Goal: Task Accomplishment & Management: Complete application form

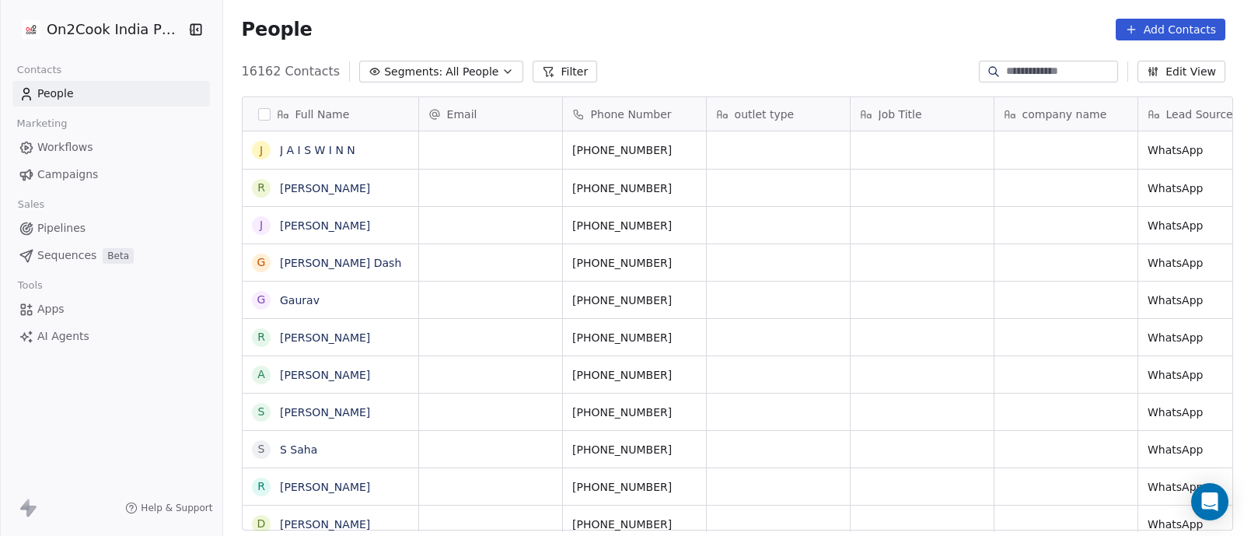
scroll to position [456, 1013]
click at [58, 226] on span "Pipelines" at bounding box center [61, 228] width 48 height 16
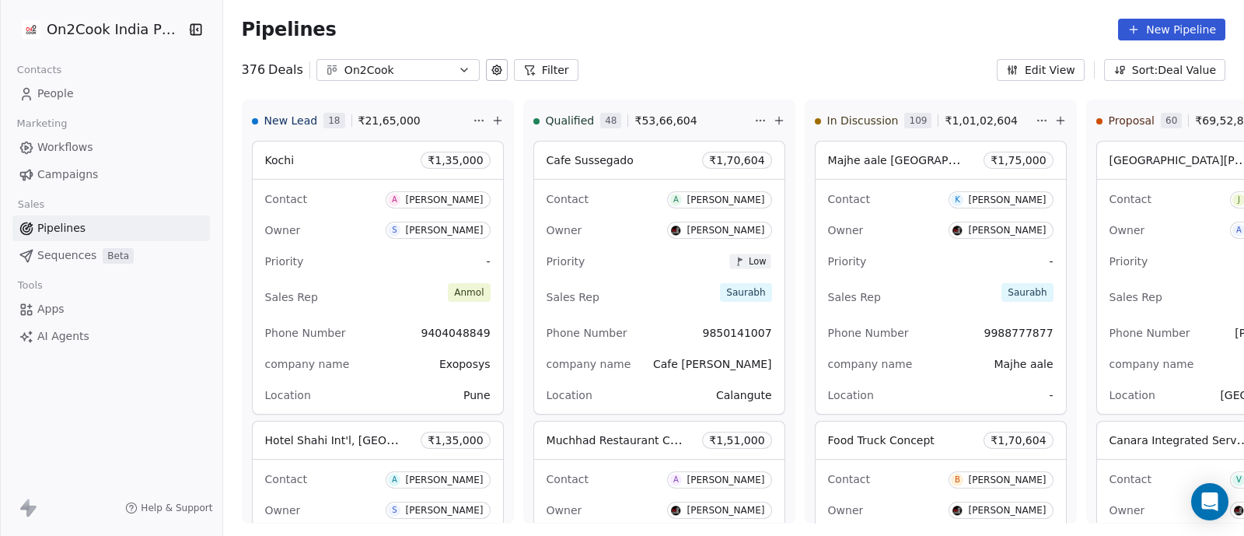
click at [543, 67] on button "Filter" at bounding box center [546, 70] width 65 height 22
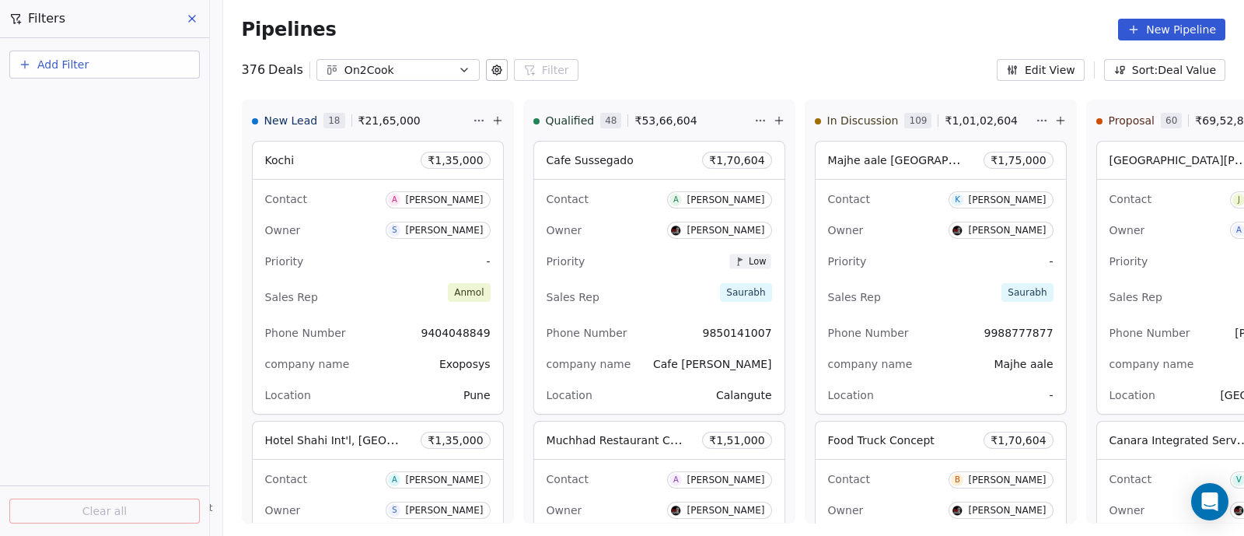
click at [62, 68] on span "Add Filter" at bounding box center [62, 65] width 51 height 16
click at [64, 99] on span "Deal properties" at bounding box center [68, 101] width 84 height 16
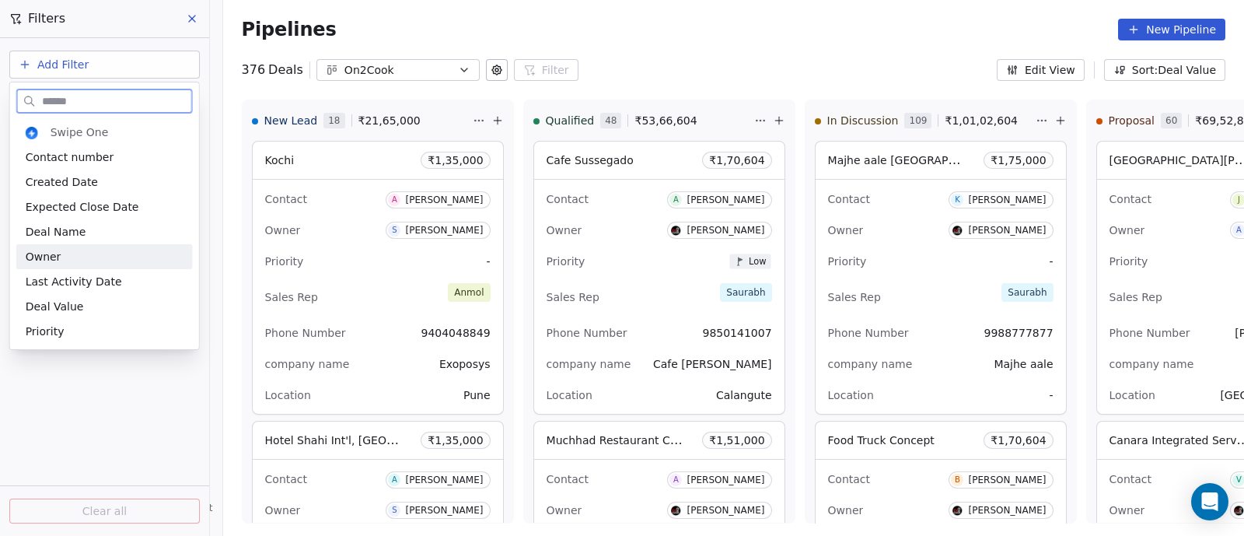
click at [54, 255] on span "Owner" at bounding box center [44, 257] width 36 height 16
click at [54, 255] on div "Add Filter Clear all" at bounding box center [104, 287] width 209 height 498
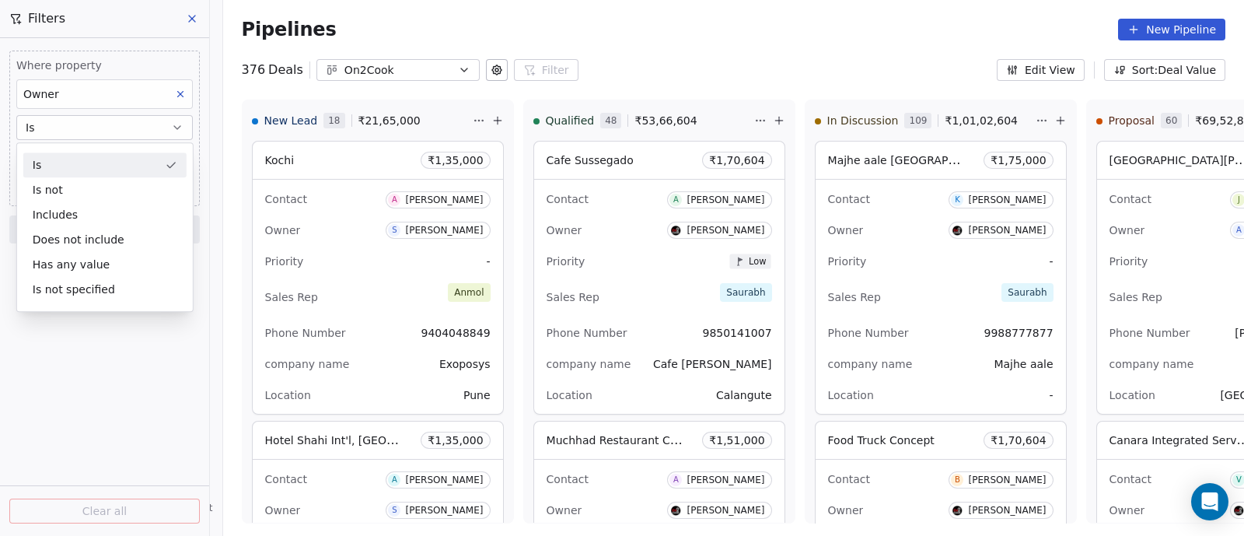
click at [115, 126] on button "Is" at bounding box center [104, 127] width 177 height 25
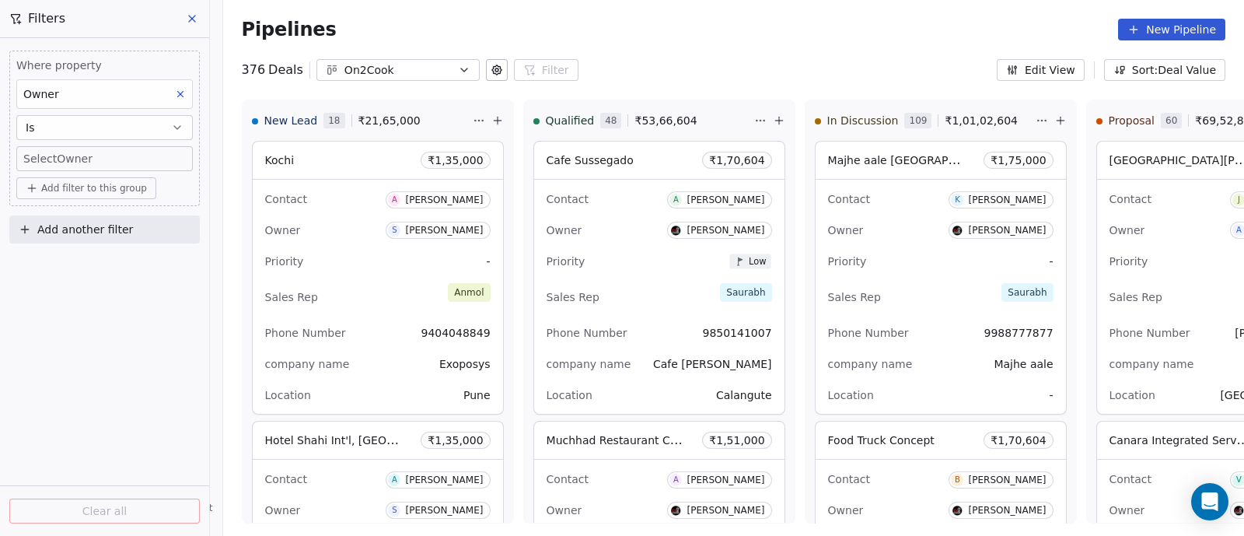
click at [110, 152] on body "On2Cook India Pvt. Ltd. Contacts People Marketing Workflows Campaigns Sales Pip…" at bounding box center [622, 268] width 1244 height 536
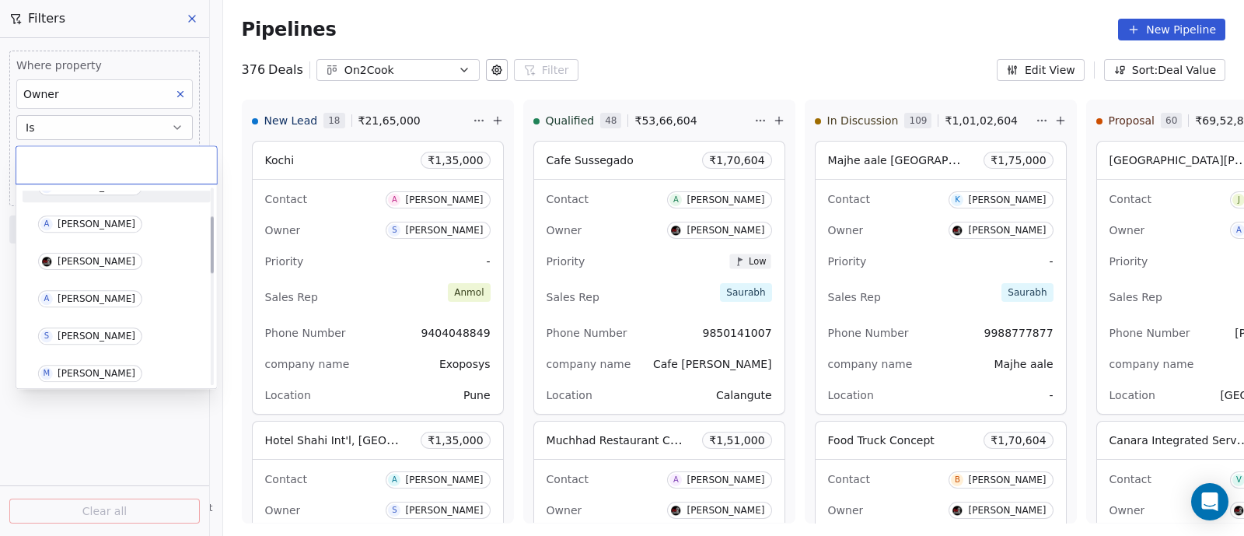
scroll to position [96, 0]
click at [86, 295] on div "[PERSON_NAME]" at bounding box center [97, 296] width 78 height 11
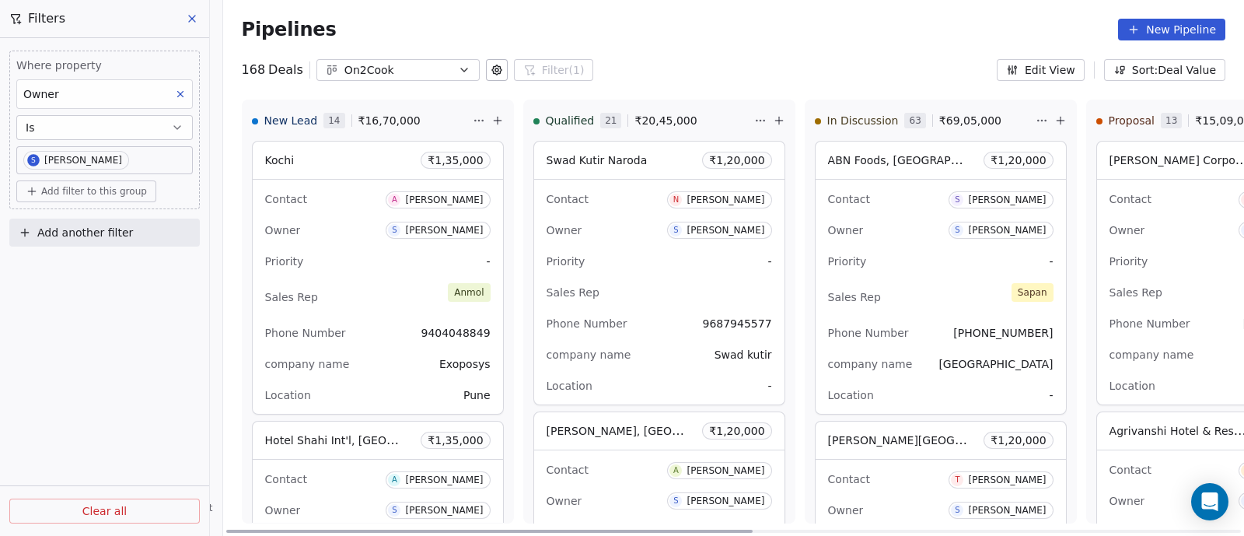
click at [1057, 119] on icon at bounding box center [1060, 120] width 12 height 12
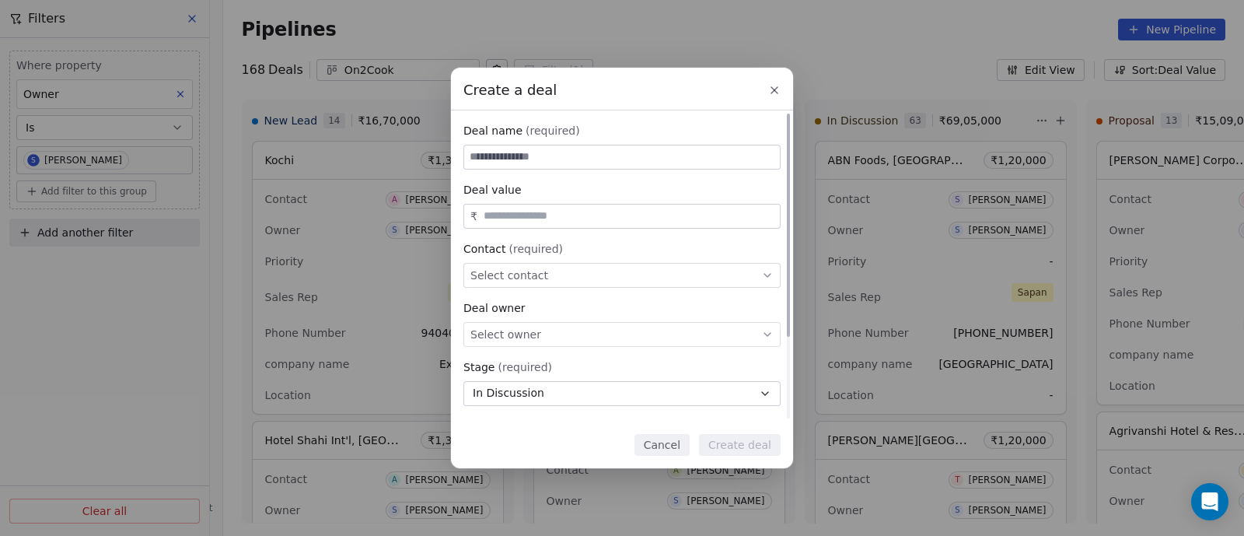
click at [556, 271] on div "Select contact" at bounding box center [621, 275] width 317 height 25
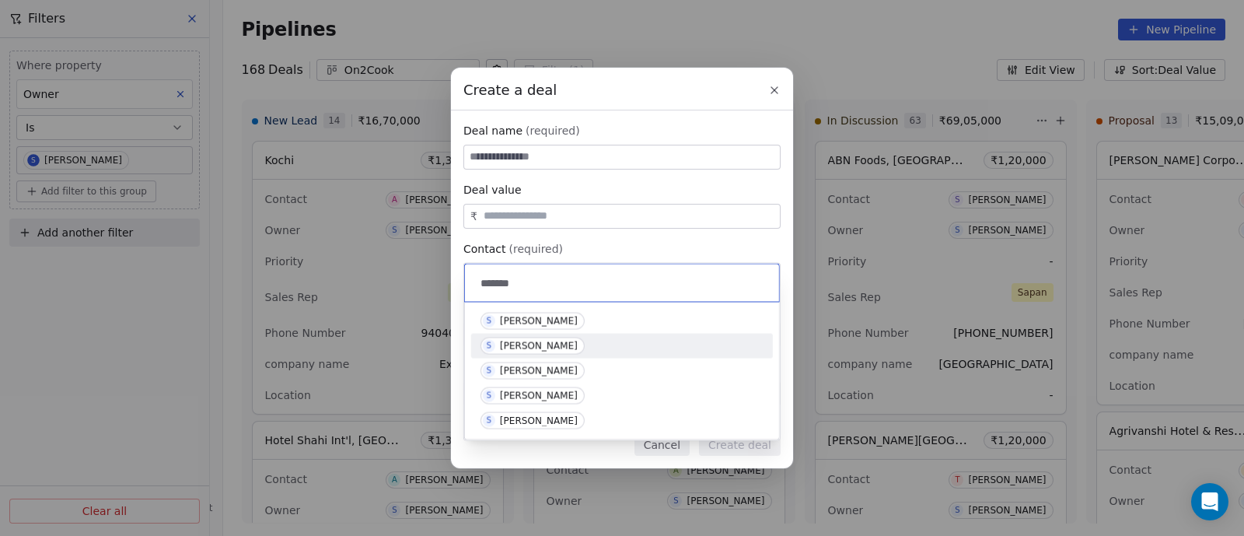
type input "*******"
click at [506, 344] on div "[PERSON_NAME]" at bounding box center [539, 346] width 78 height 11
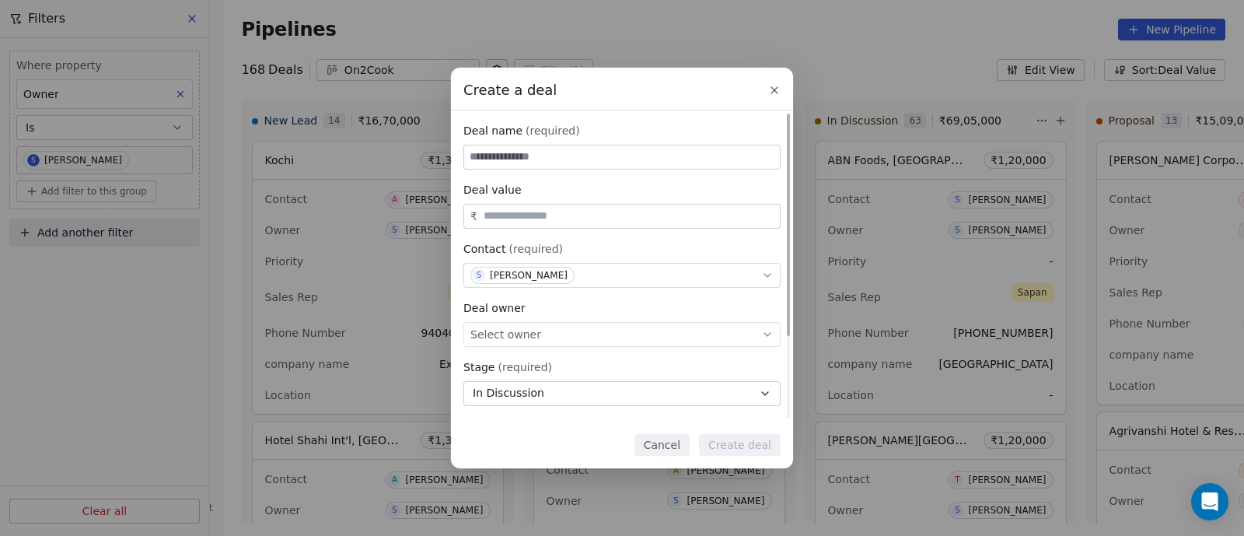
click at [767, 340] on icon at bounding box center [767, 334] width 12 height 12
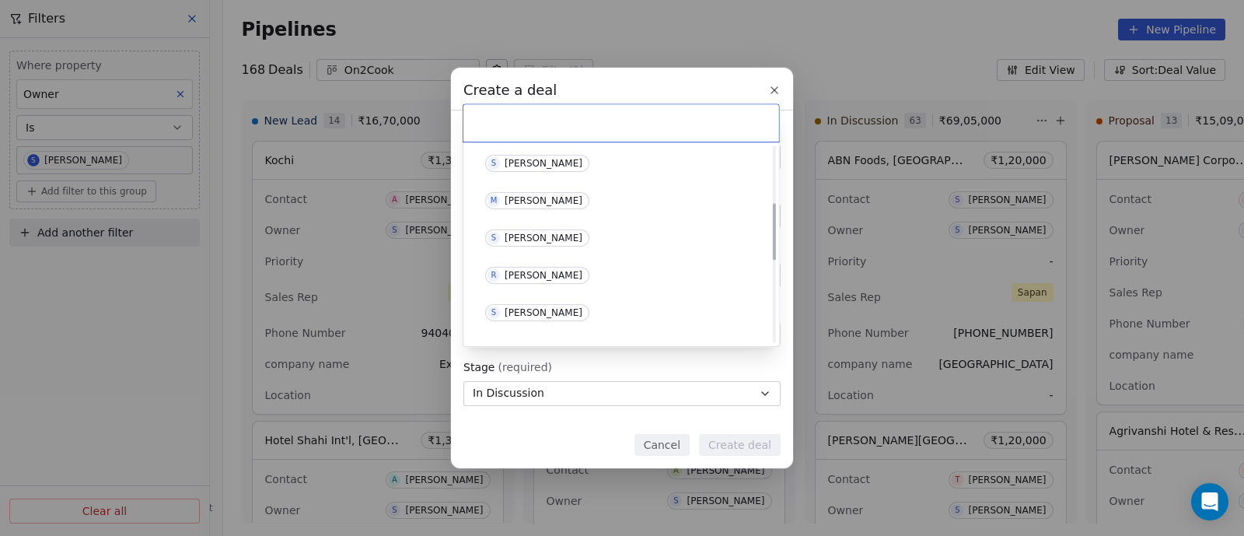
scroll to position [194, 0]
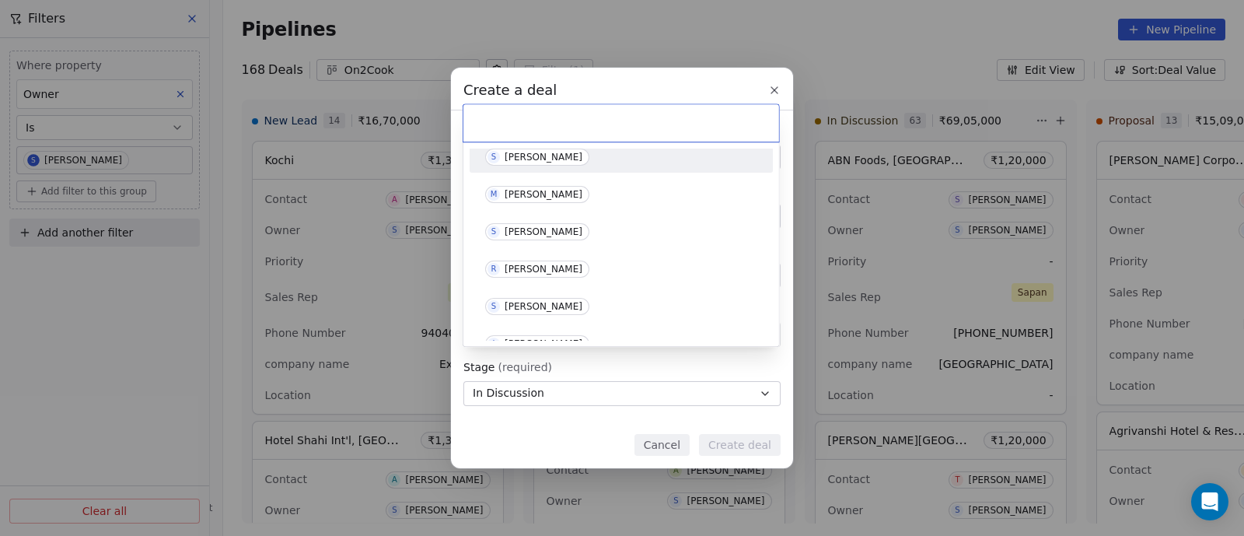
click at [544, 154] on div "[PERSON_NAME]" at bounding box center [544, 157] width 78 height 11
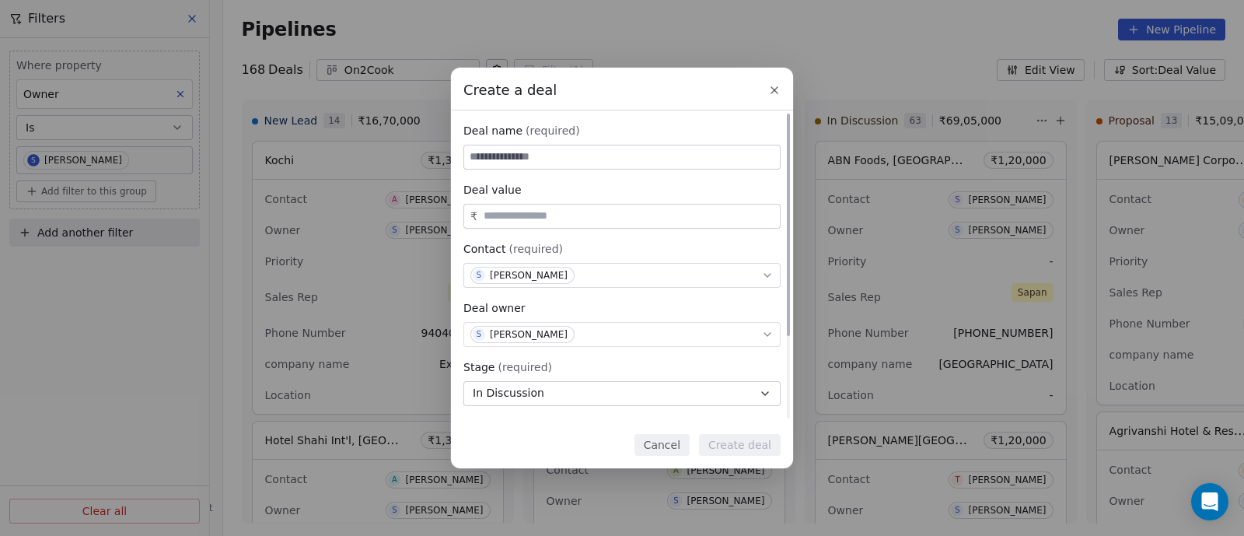
click at [539, 154] on input at bounding box center [622, 156] width 316 height 23
type input "**********"
click at [517, 212] on input "text" at bounding box center [629, 216] width 296 height 12
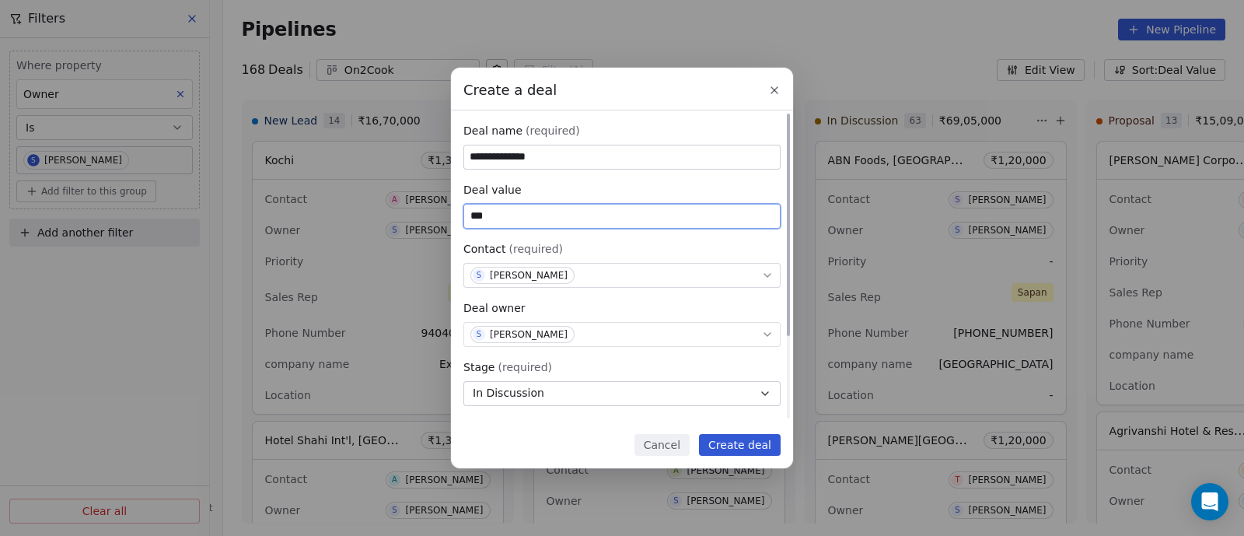
click at [470, 218] on input "***" at bounding box center [621, 216] width 309 height 12
type input "*"
type input "********"
click at [743, 445] on button "Create deal" at bounding box center [740, 445] width 82 height 22
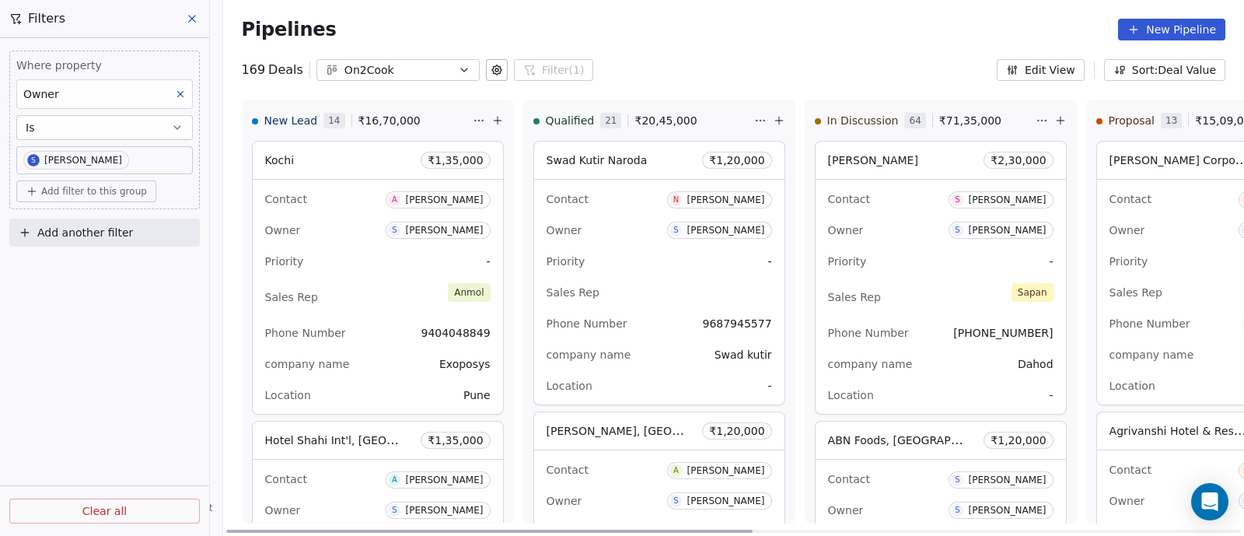
click at [492, 122] on icon at bounding box center [497, 120] width 12 height 12
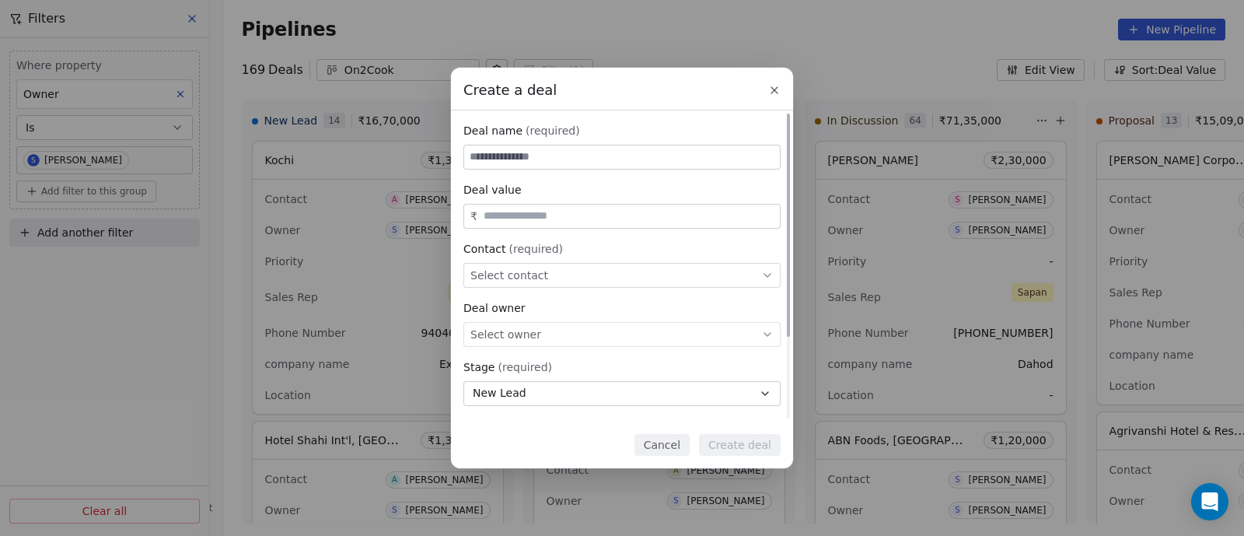
click at [516, 271] on span "Select contact" at bounding box center [509, 275] width 78 height 16
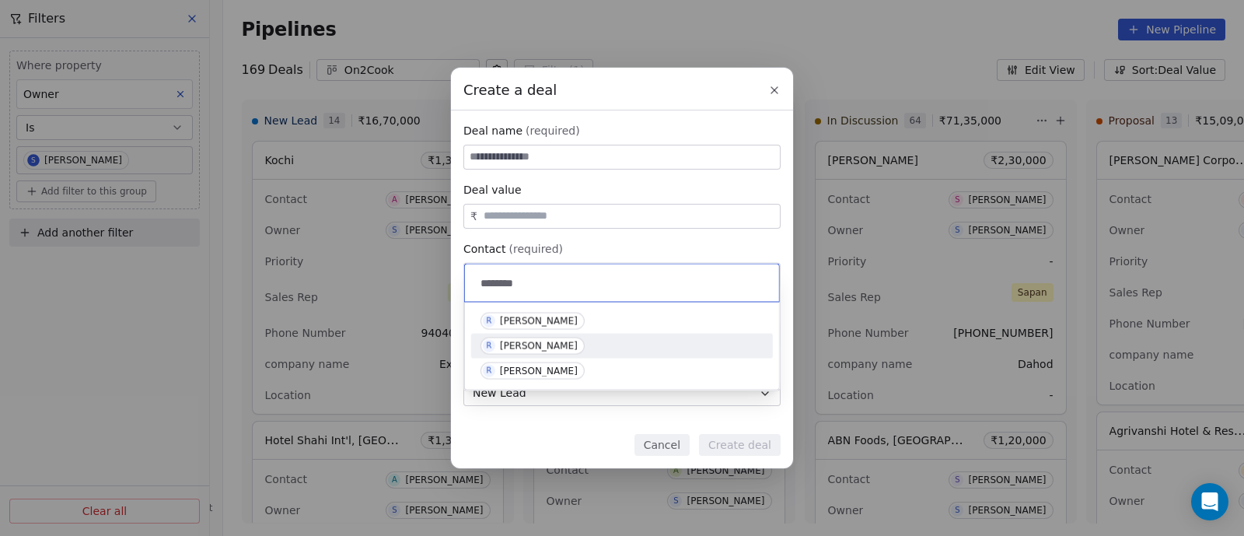
type input "********"
click at [531, 342] on div "[PERSON_NAME]" at bounding box center [539, 346] width 78 height 11
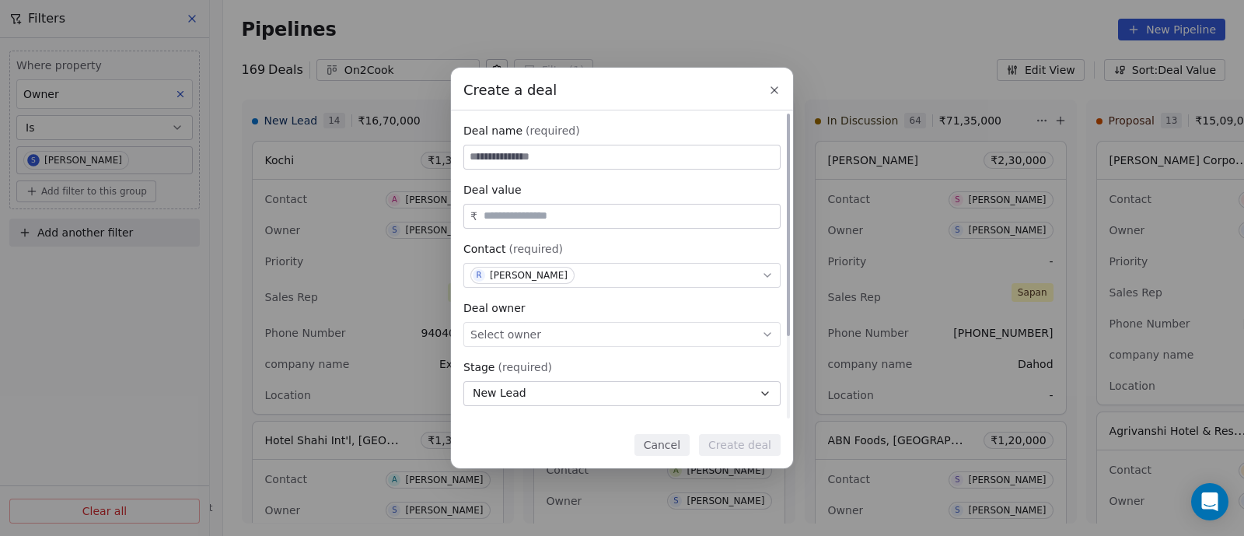
click at [771, 336] on icon at bounding box center [767, 334] width 12 height 12
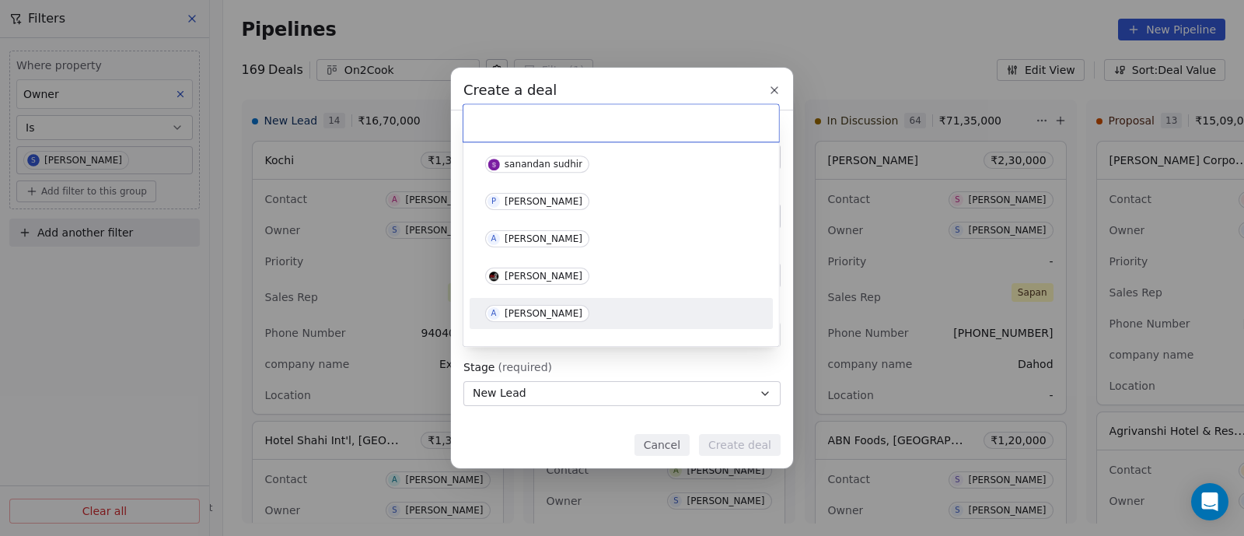
scroll to position [96, 0]
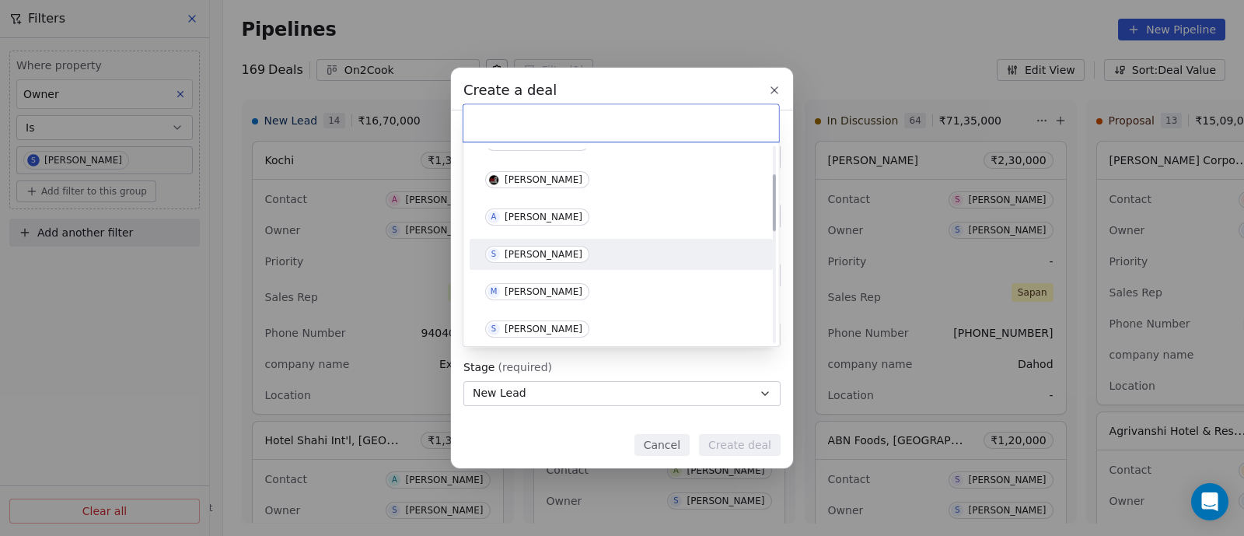
click at [523, 252] on div "[PERSON_NAME]" at bounding box center [544, 254] width 78 height 11
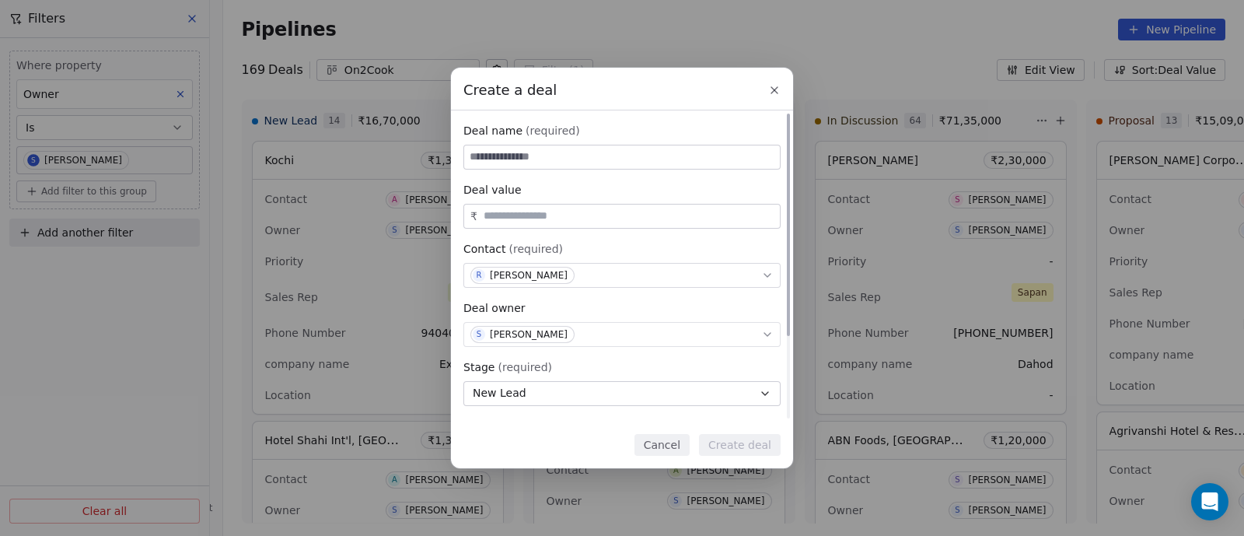
click at [509, 154] on input at bounding box center [622, 156] width 316 height 23
type input "**********"
click at [491, 216] on input "text" at bounding box center [629, 216] width 296 height 12
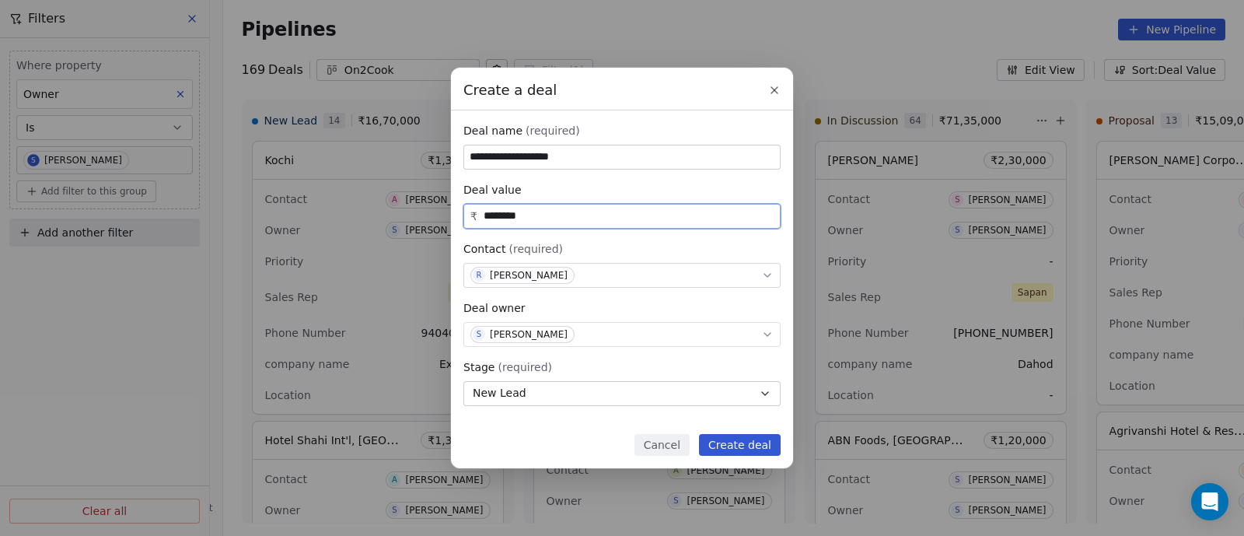
type input "********"
click at [729, 446] on button "Create deal" at bounding box center [740, 445] width 82 height 22
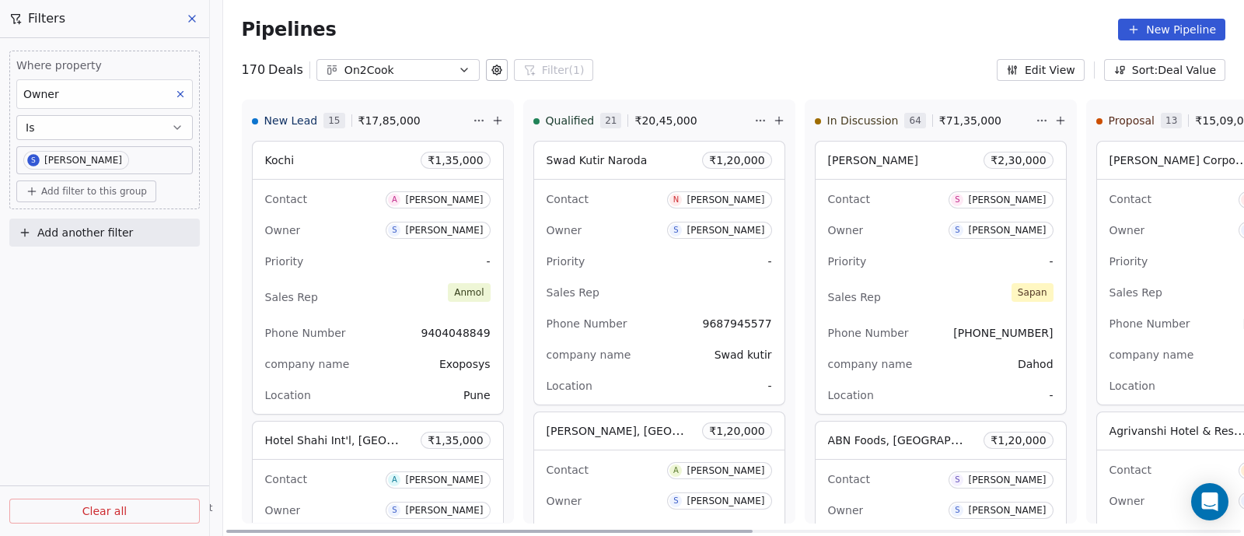
click at [491, 117] on icon at bounding box center [497, 120] width 12 height 12
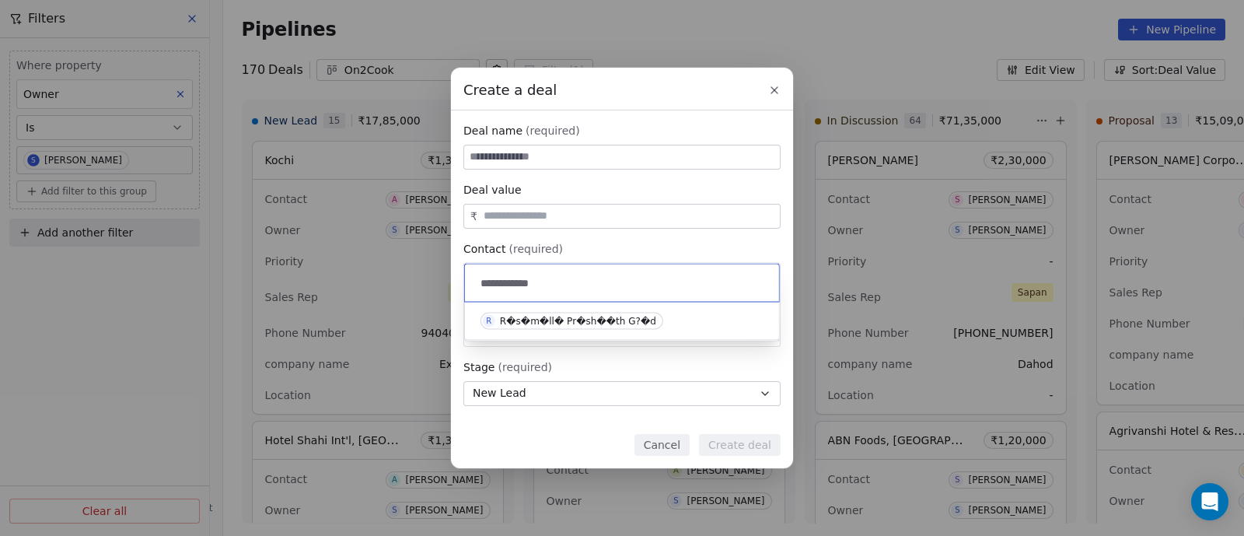
drag, startPoint x: 556, startPoint y: 281, endPoint x: 524, endPoint y: 283, distance: 32.0
click at [524, 283] on input "**********" at bounding box center [623, 282] width 292 height 17
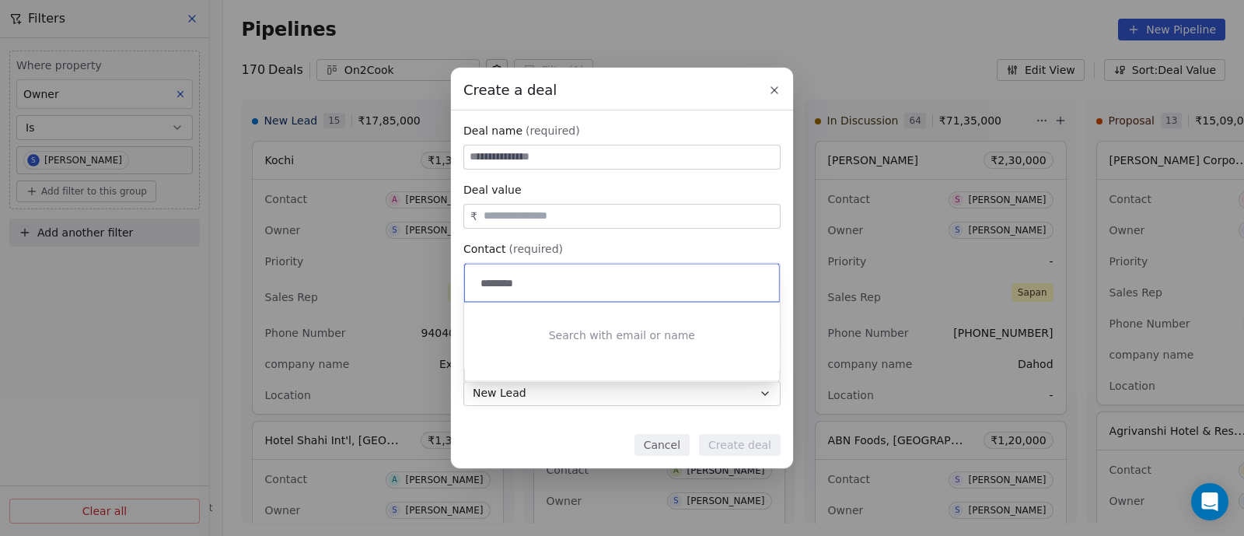
click at [507, 282] on input "********" at bounding box center [623, 282] width 292 height 17
type input "*****"
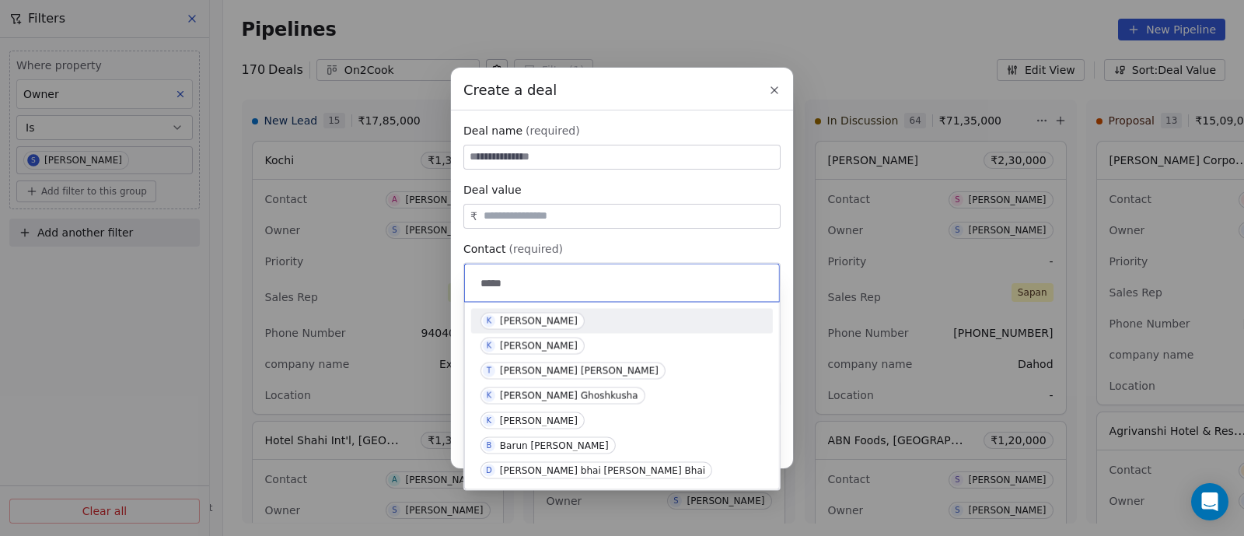
drag, startPoint x: 521, startPoint y: 275, endPoint x: 463, endPoint y: 275, distance: 57.5
click at [464, 275] on div "*****" at bounding box center [622, 283] width 316 height 39
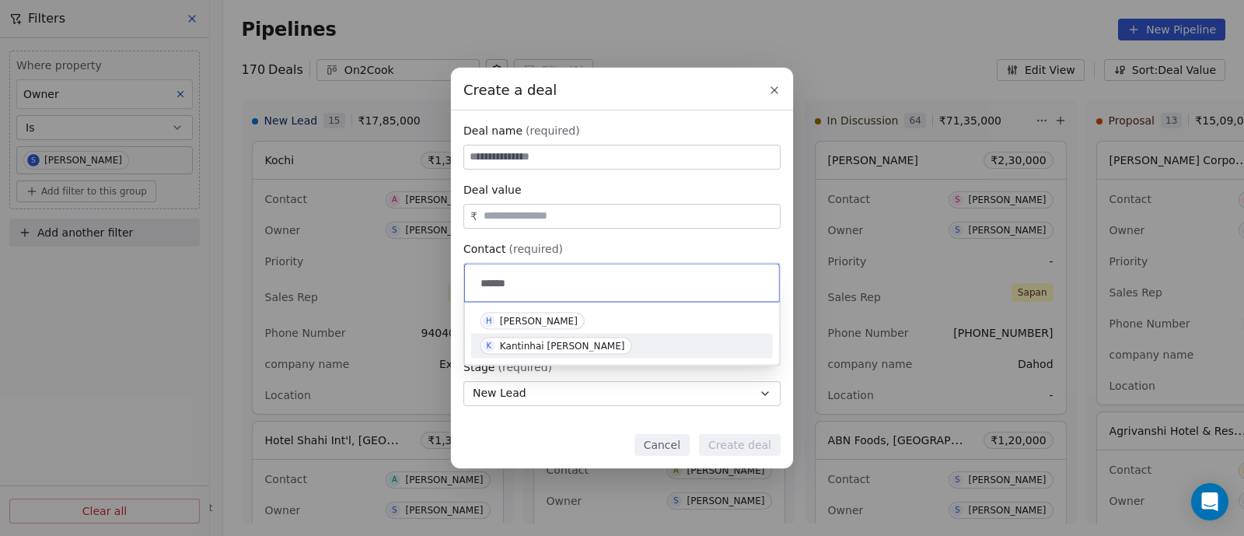
type input "******"
click at [529, 347] on div "Kantinhai [PERSON_NAME]" at bounding box center [562, 346] width 125 height 11
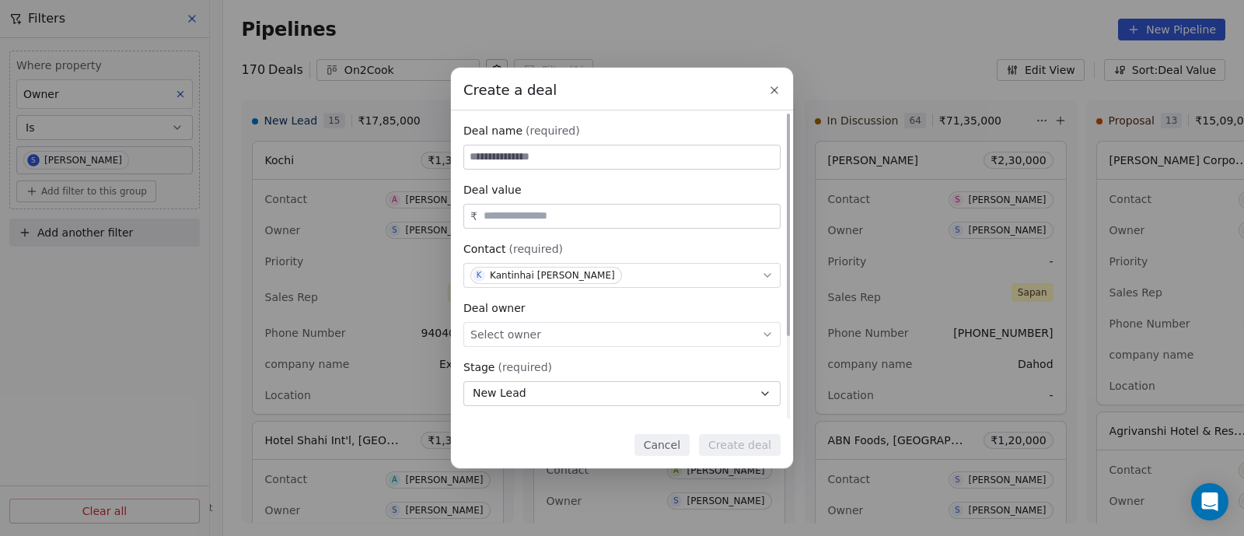
click at [771, 329] on icon at bounding box center [767, 334] width 12 height 12
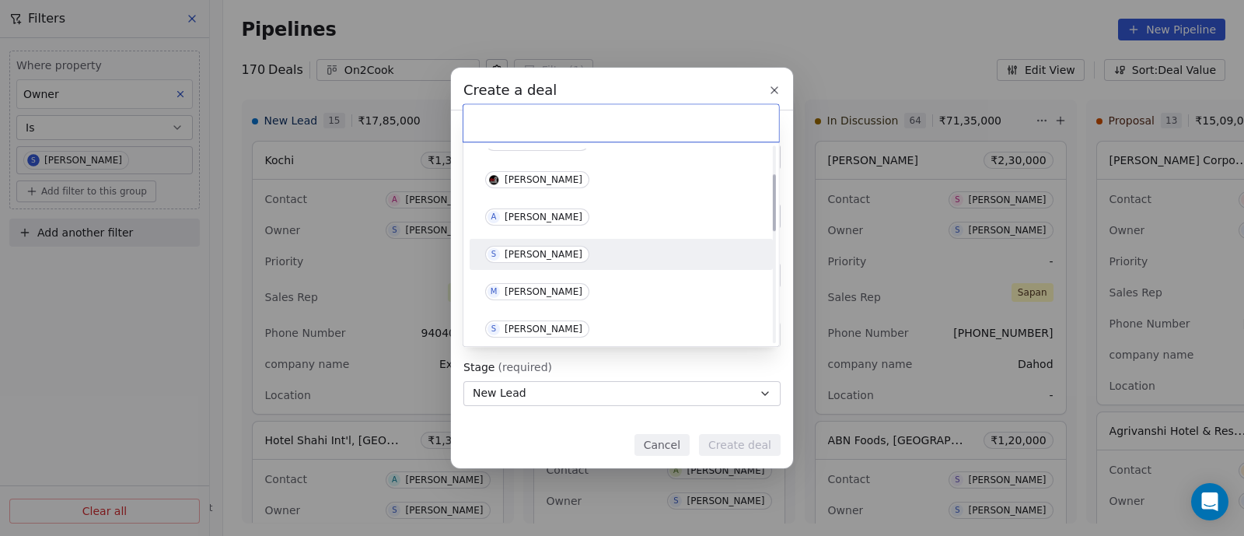
click at [536, 249] on div "[PERSON_NAME]" at bounding box center [544, 254] width 78 height 11
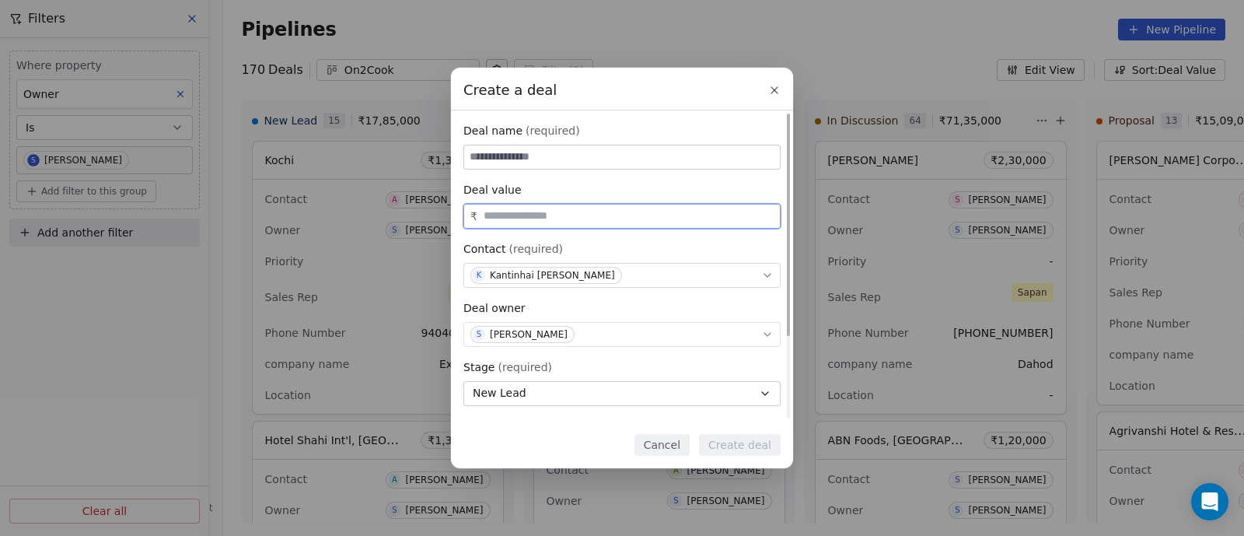
click at [505, 215] on input "text" at bounding box center [629, 216] width 296 height 12
type input "********"
click at [519, 158] on input at bounding box center [622, 156] width 316 height 23
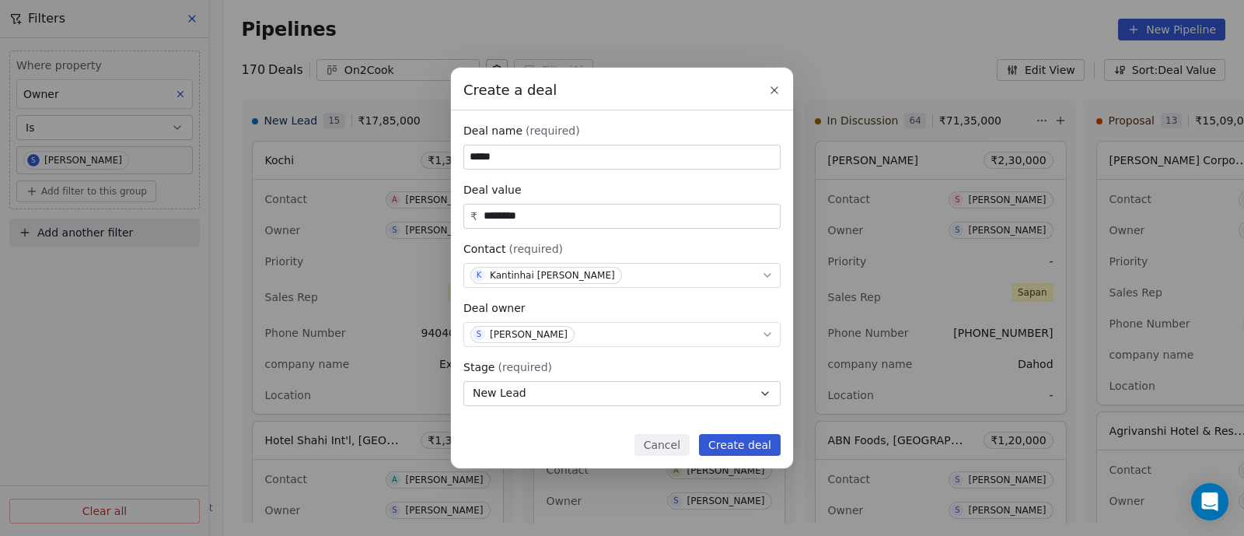
type input "*****"
click at [723, 439] on button "Create deal" at bounding box center [740, 445] width 82 height 22
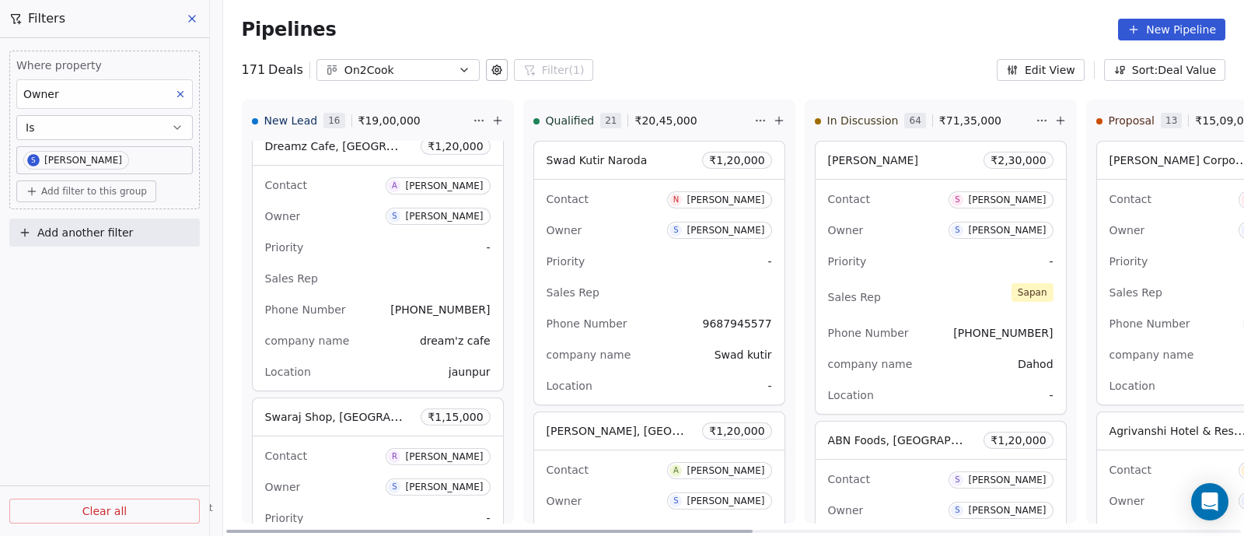
scroll to position [2901, 0]
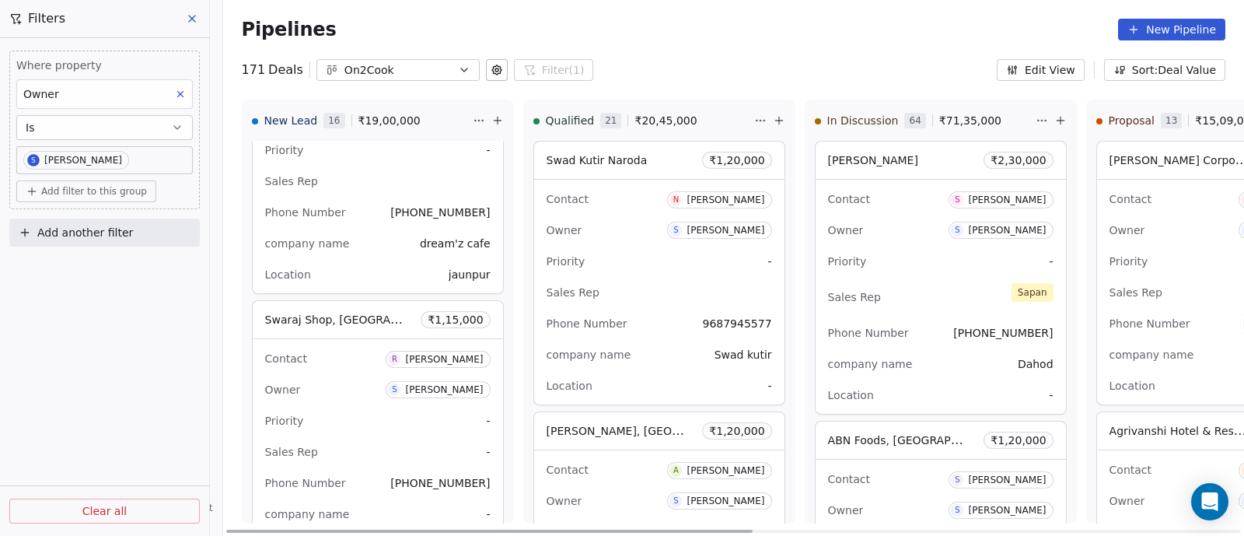
click at [363, 377] on div "Owner S [PERSON_NAME]" at bounding box center [377, 389] width 225 height 25
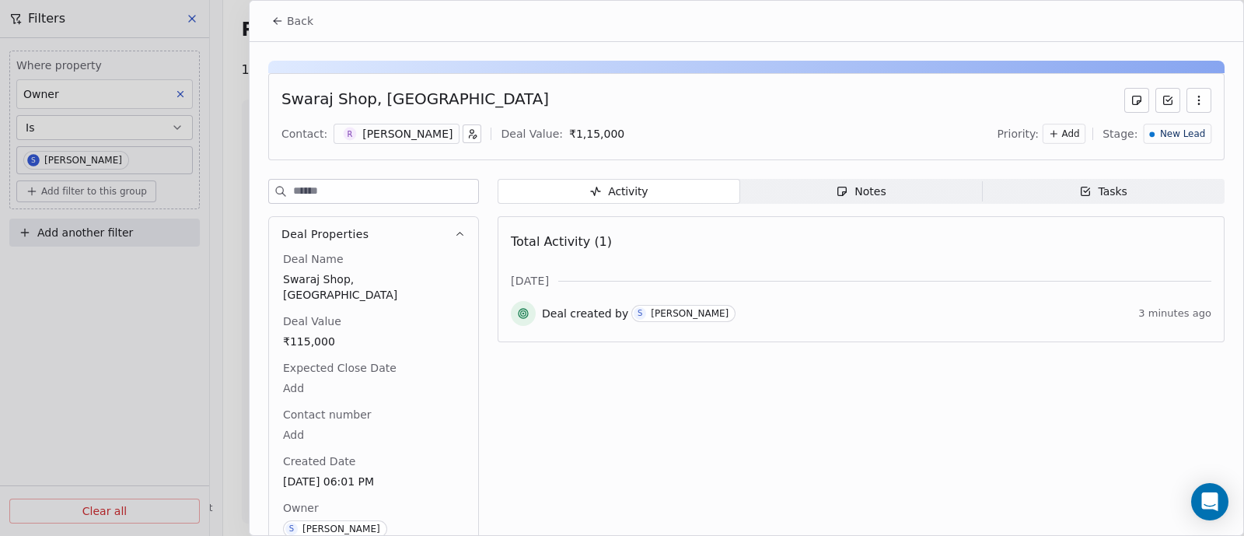
click at [860, 191] on div "Notes" at bounding box center [861, 191] width 50 height 16
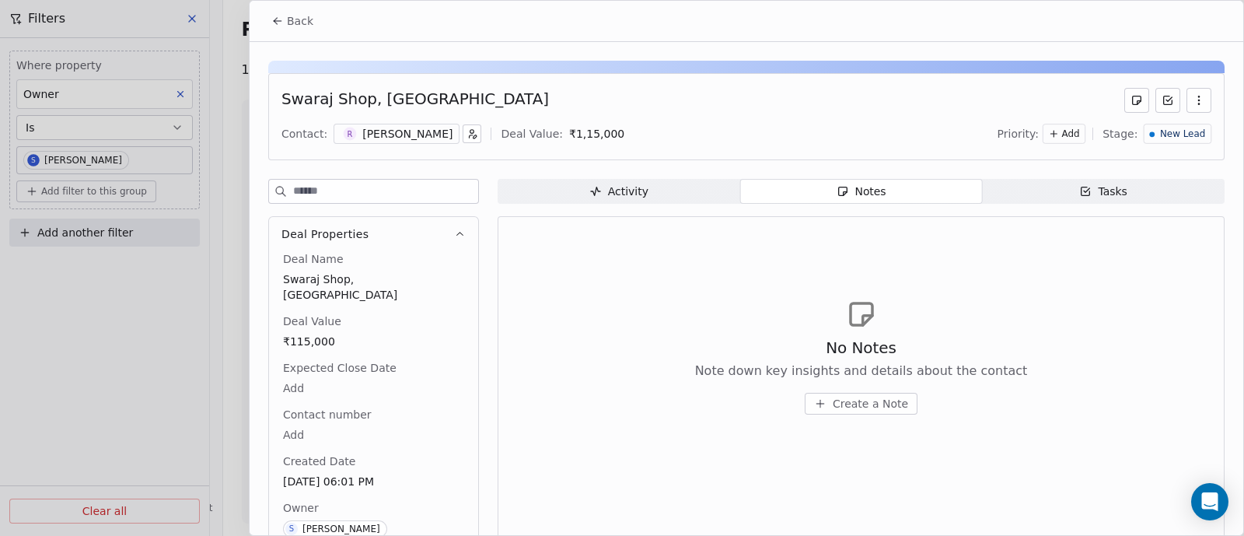
click at [847, 402] on span "Create a Note" at bounding box center [870, 404] width 75 height 16
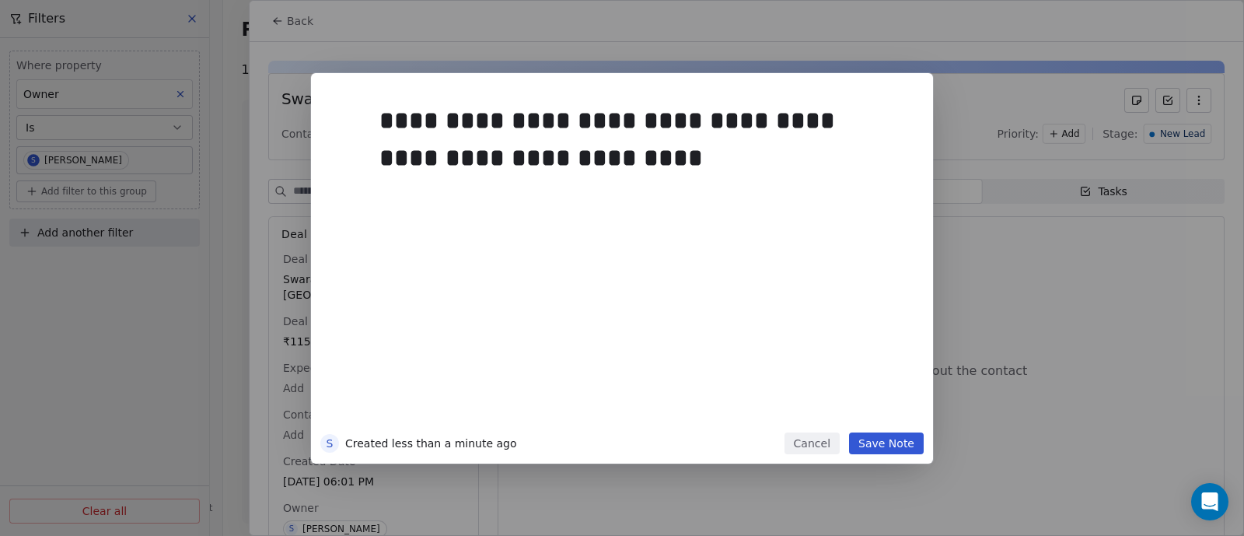
click at [877, 446] on button "Save Note" at bounding box center [886, 443] width 75 height 22
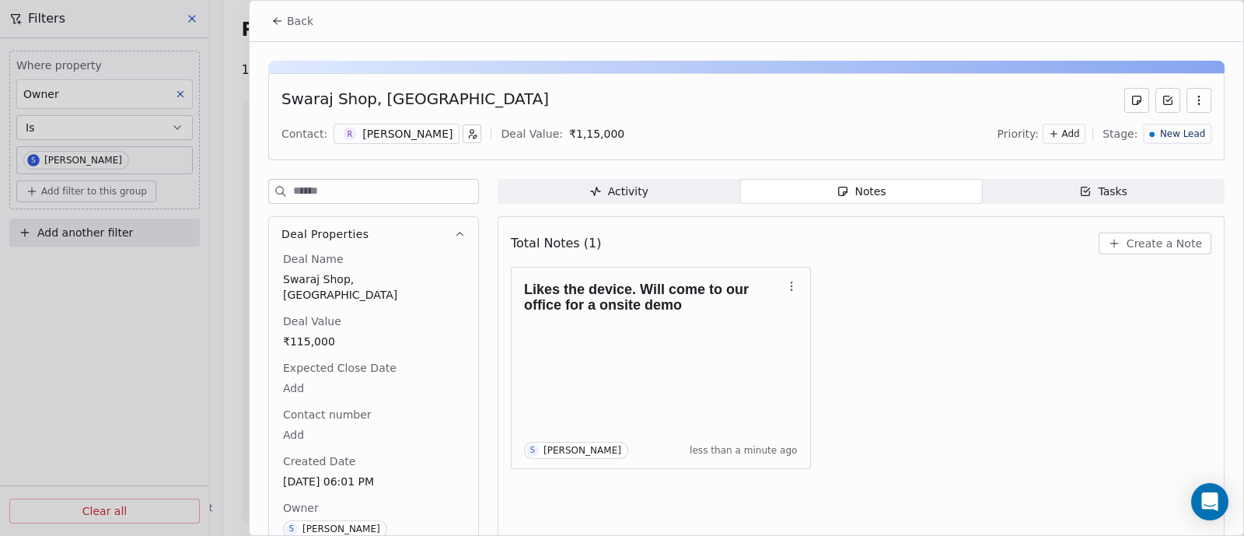
click at [285, 18] on button "Back" at bounding box center [292, 21] width 61 height 28
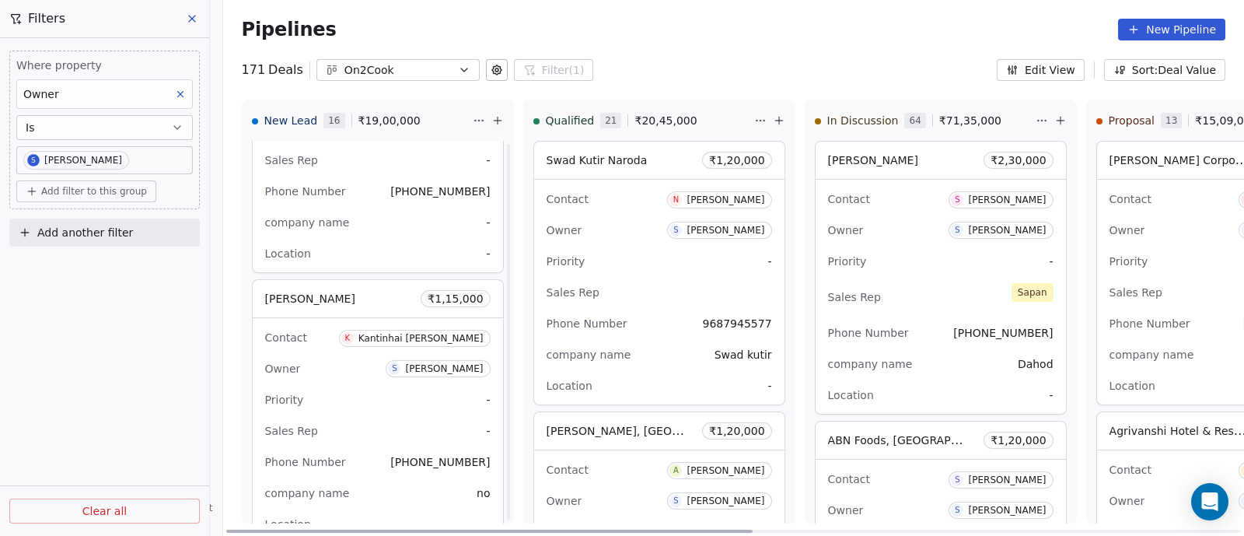
scroll to position [3290, 0]
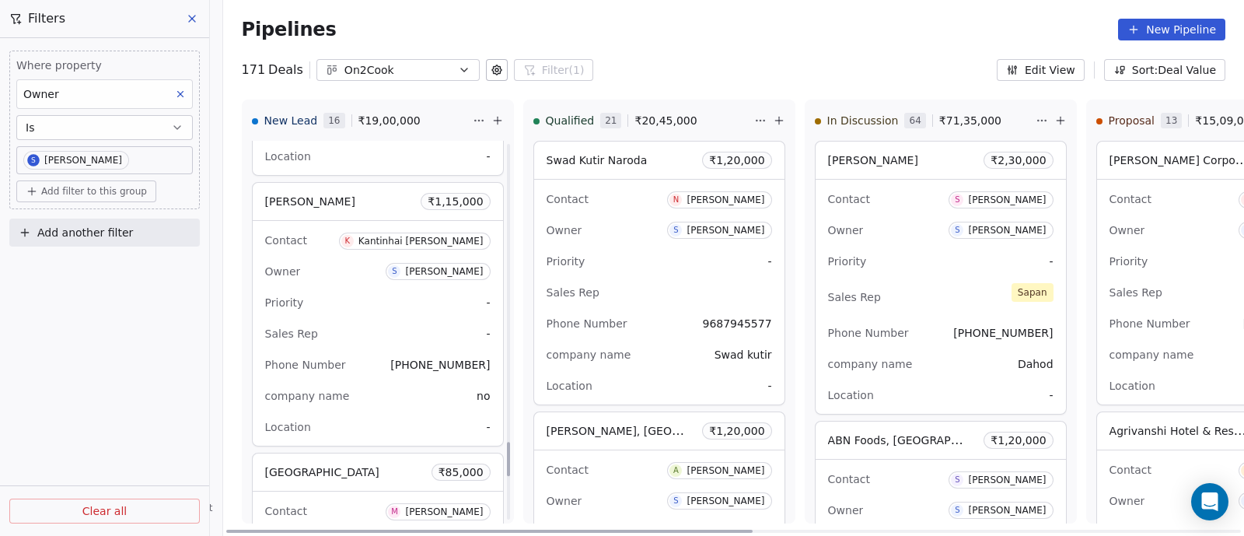
click at [397, 300] on div "Priority -" at bounding box center [377, 302] width 225 height 25
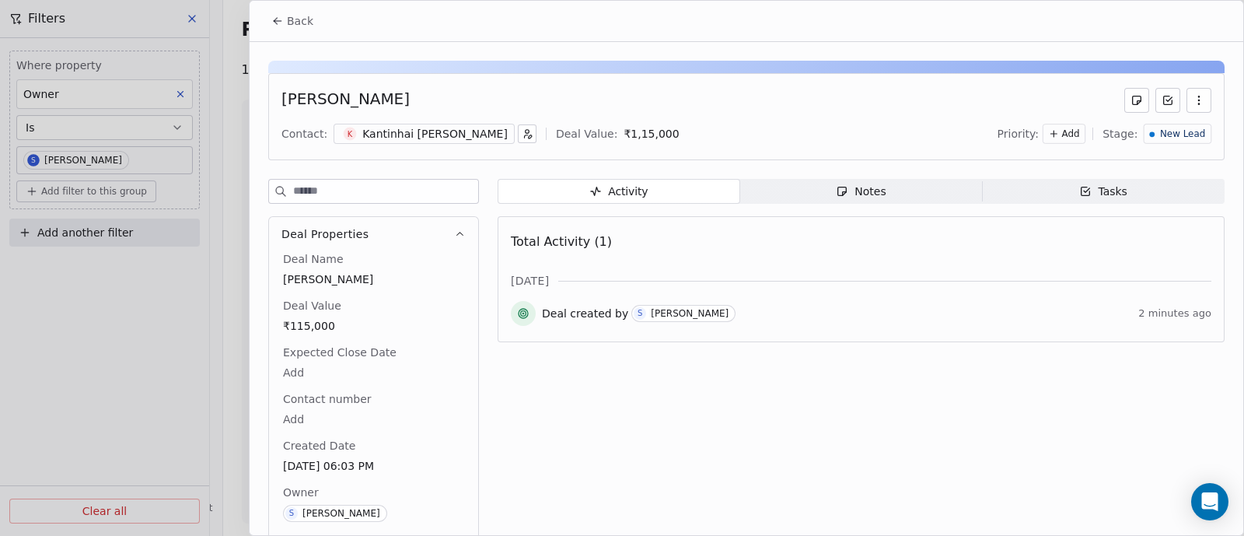
click at [861, 185] on div "Notes" at bounding box center [861, 191] width 50 height 16
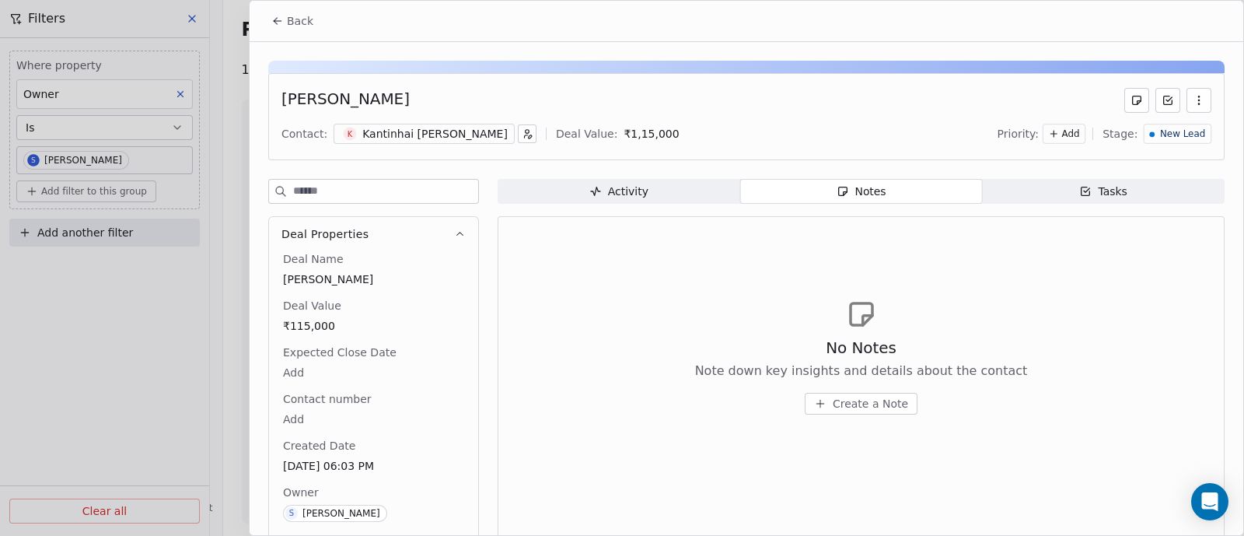
click at [859, 406] on span "Create a Note" at bounding box center [870, 404] width 75 height 16
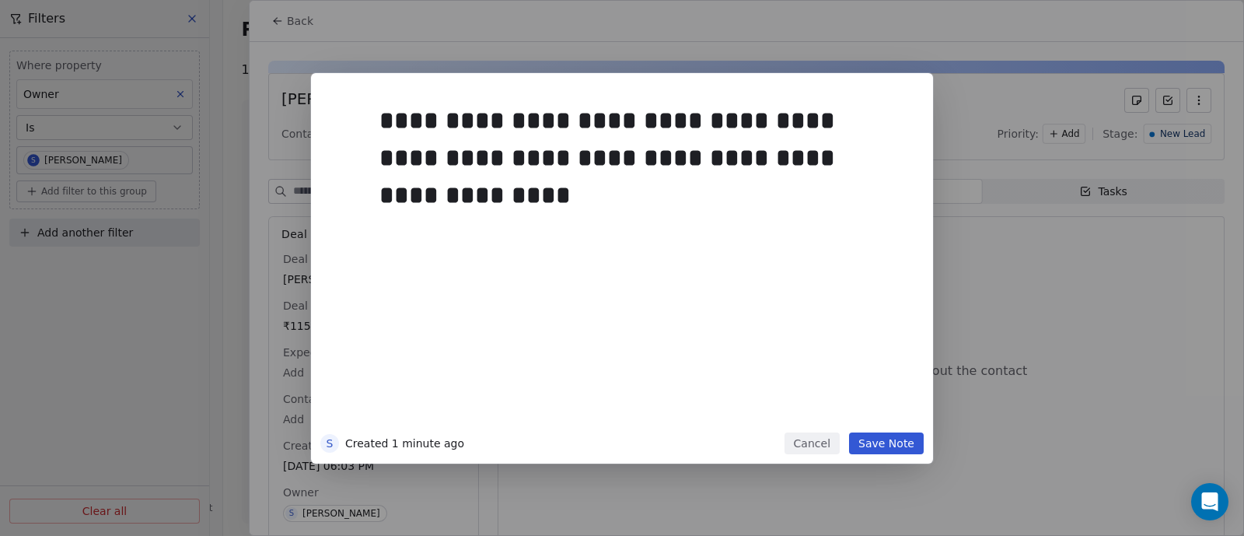
click at [893, 446] on button "Save Note" at bounding box center [886, 443] width 75 height 22
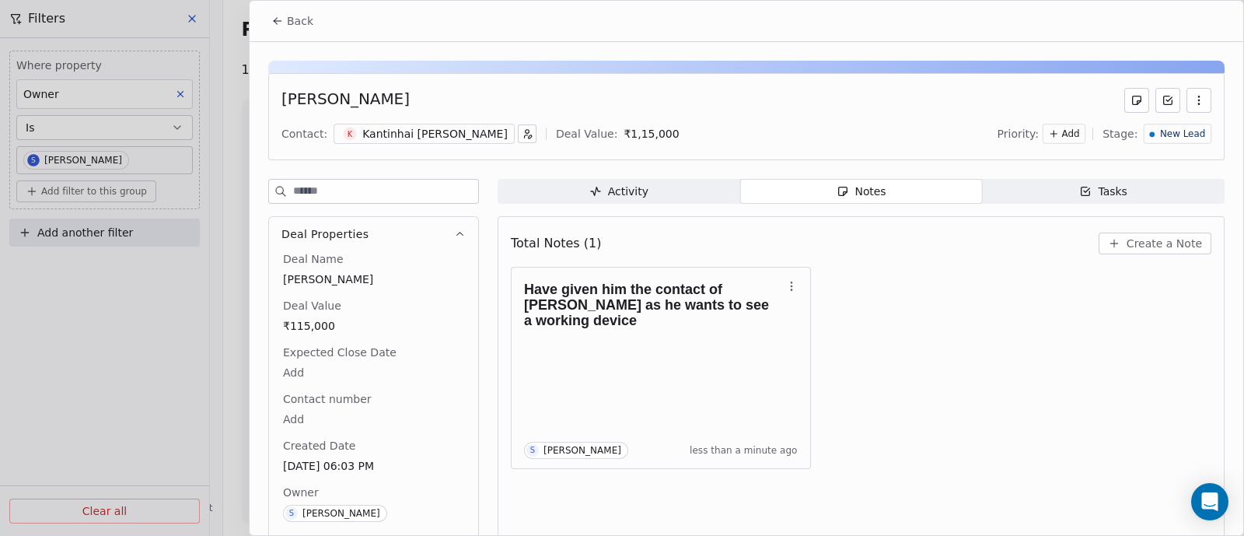
click at [296, 21] on span "Back" at bounding box center [300, 21] width 26 height 16
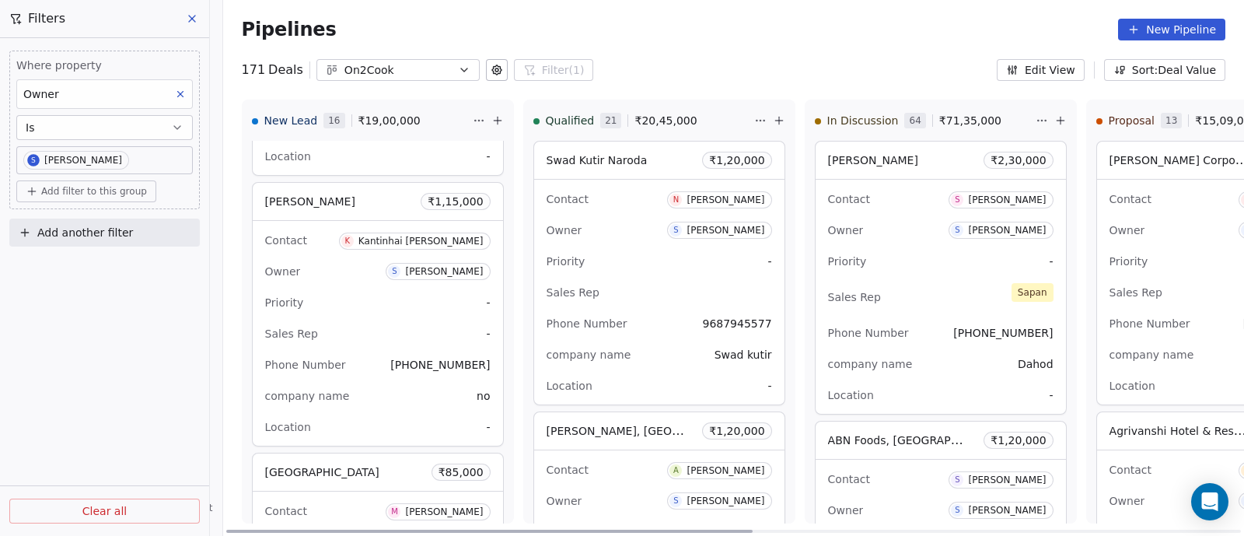
click at [906, 227] on div "Owner S [PERSON_NAME]" at bounding box center [940, 230] width 225 height 25
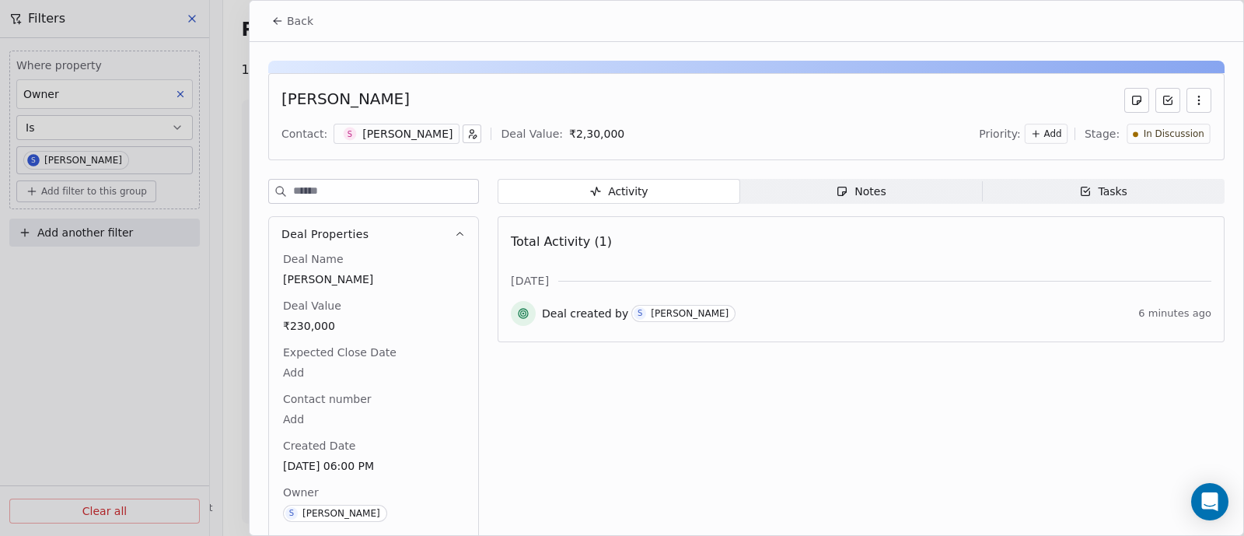
click at [858, 187] on div "Notes" at bounding box center [861, 191] width 50 height 16
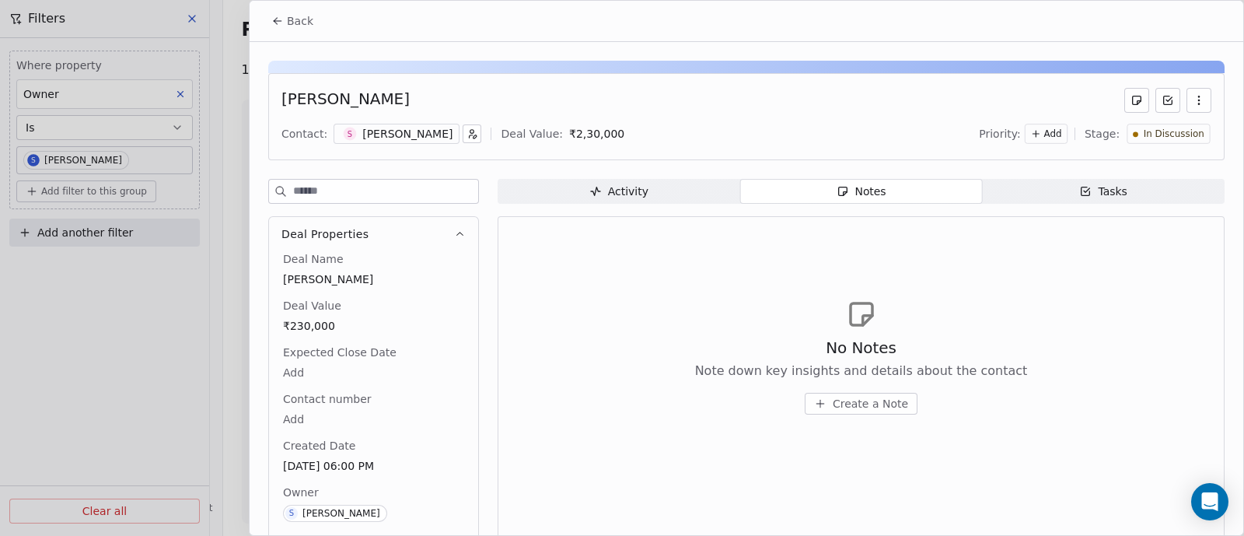
click at [867, 406] on span "Create a Note" at bounding box center [870, 404] width 75 height 16
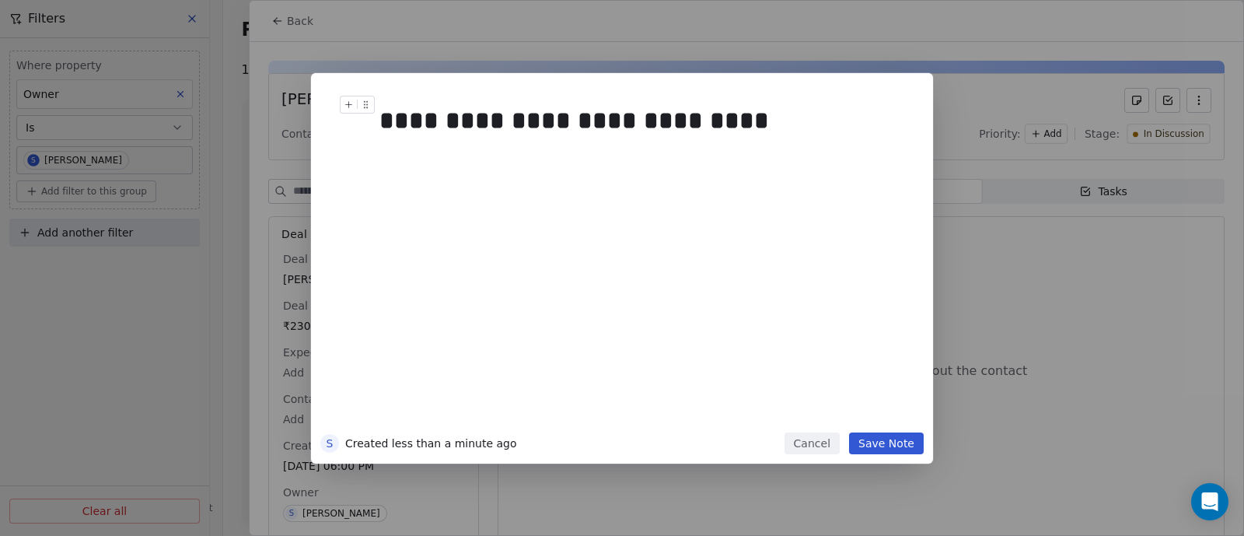
click at [466, 122] on div "**********" at bounding box center [637, 120] width 517 height 37
click at [711, 114] on div "**********" at bounding box center [637, 120] width 517 height 37
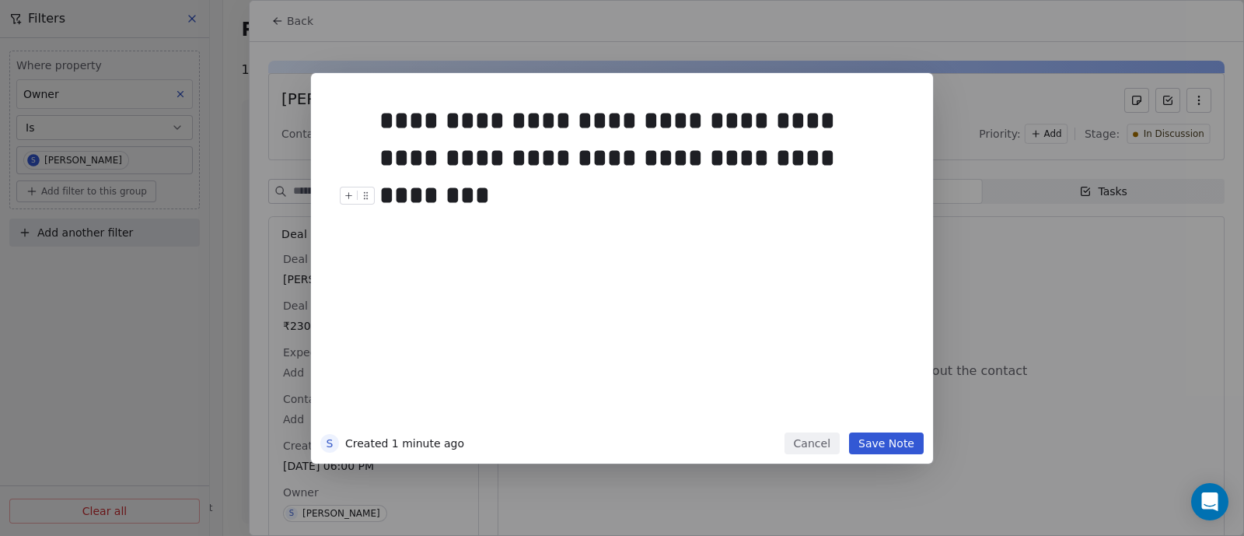
click at [886, 446] on button "Save Note" at bounding box center [886, 443] width 75 height 22
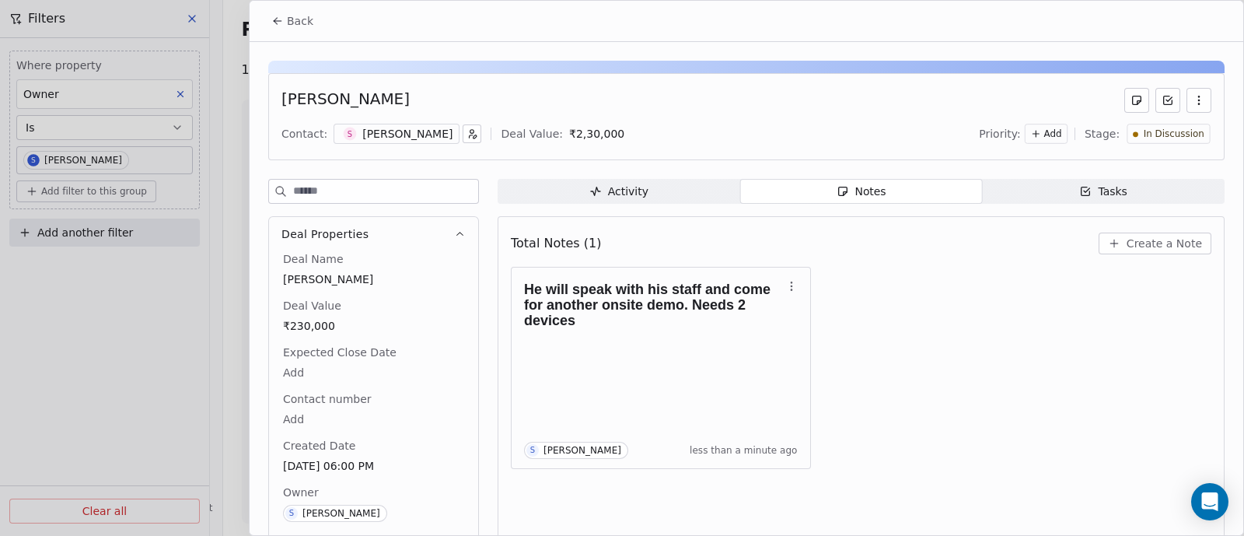
click at [290, 23] on span "Back" at bounding box center [300, 21] width 26 height 16
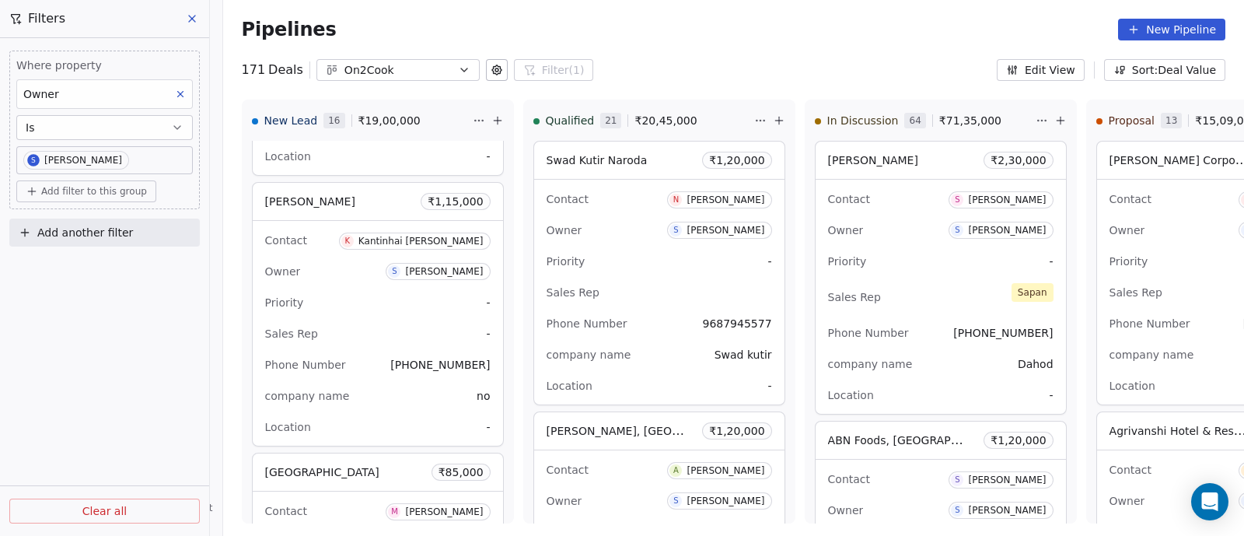
click at [194, 18] on icon at bounding box center [192, 18] width 12 height 12
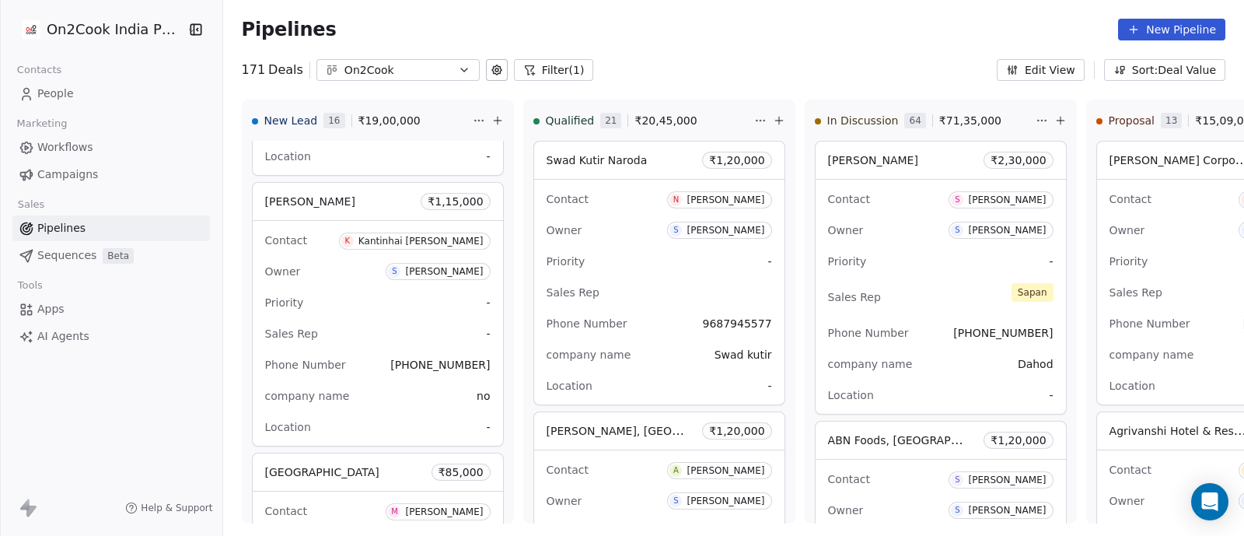
click at [458, 74] on icon "button" at bounding box center [464, 70] width 12 height 12
click at [540, 72] on html "On2Cook India Pvt. Ltd. Contacts People Marketing Workflows Campaigns Sales Pip…" at bounding box center [622, 268] width 1244 height 536
click at [664, 52] on div "Pipelines New Pipeline" at bounding box center [733, 29] width 1021 height 59
click at [540, 72] on button "Filter (1)" at bounding box center [554, 70] width 80 height 22
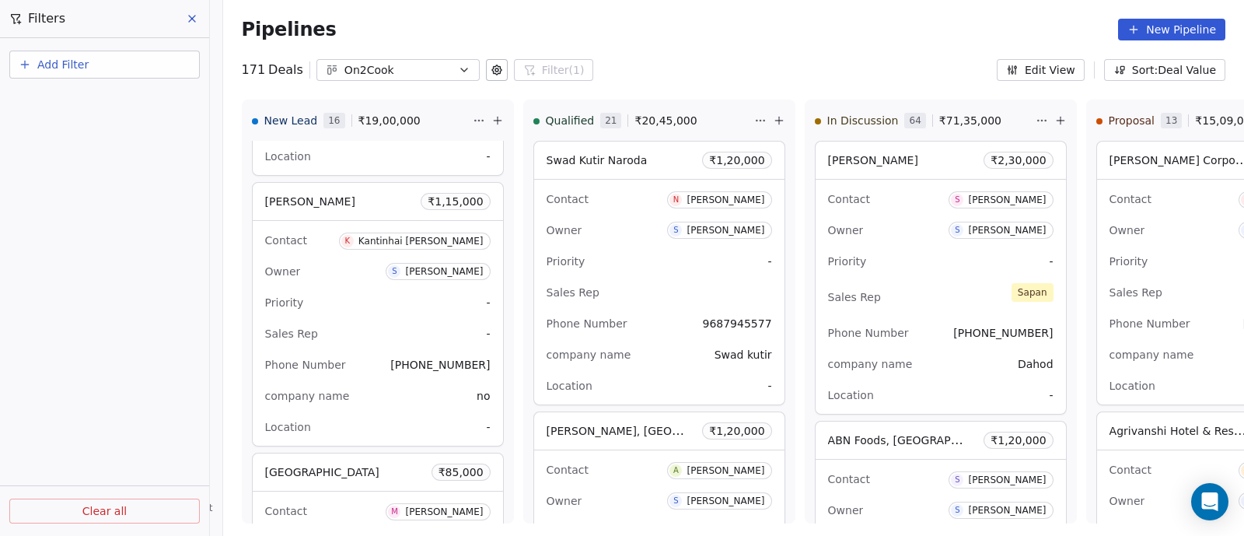
click at [425, 72] on div "On2Cook" at bounding box center [397, 70] width 107 height 16
type input "*****"
drag, startPoint x: 373, startPoint y: 107, endPoint x: 323, endPoint y: 107, distance: 49.8
click at [323, 107] on div "*****" at bounding box center [397, 103] width 177 height 25
click at [449, 71] on html "On2Cook India Pvt. Ltd. Contacts People Marketing Workflows Campaigns Sales Pip…" at bounding box center [622, 268] width 1244 height 536
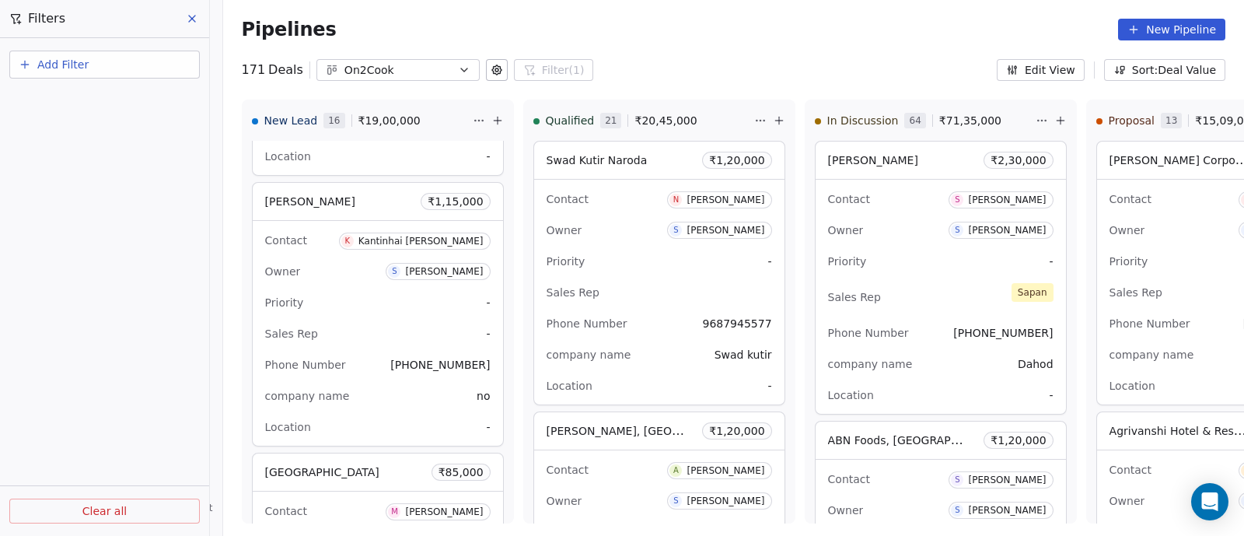
click at [461, 71] on icon "button" at bounding box center [464, 69] width 6 height 3
click at [193, 16] on html "On2Cook India Pvt. Ltd. Contacts People Marketing Workflows Campaigns Sales Pip…" at bounding box center [622, 268] width 1244 height 536
click at [193, 16] on icon at bounding box center [192, 18] width 12 height 12
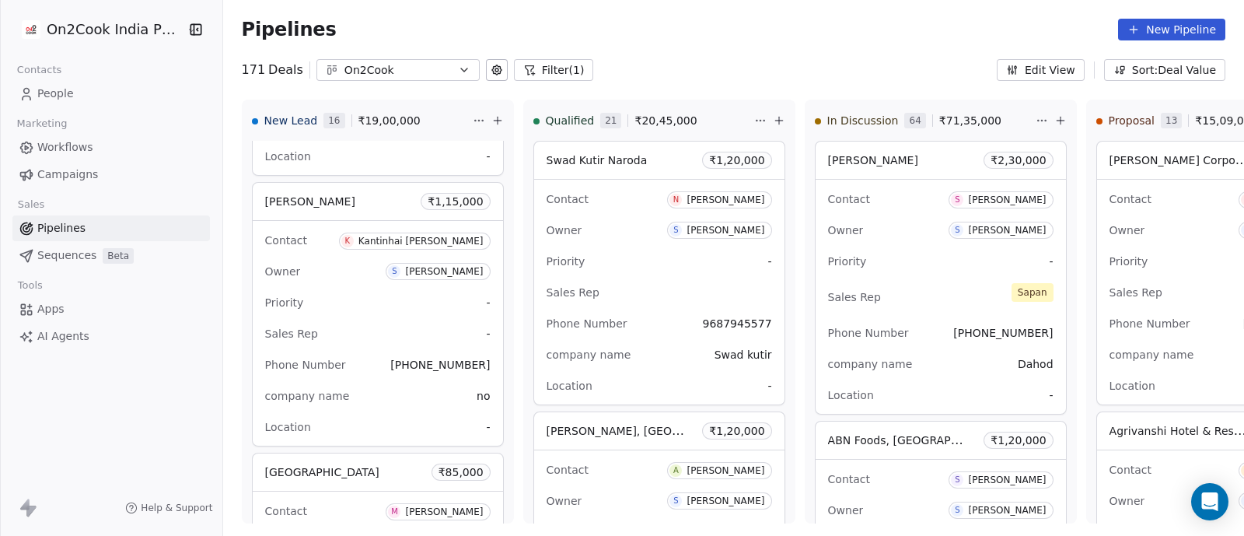
click at [43, 91] on span "People" at bounding box center [55, 94] width 37 height 16
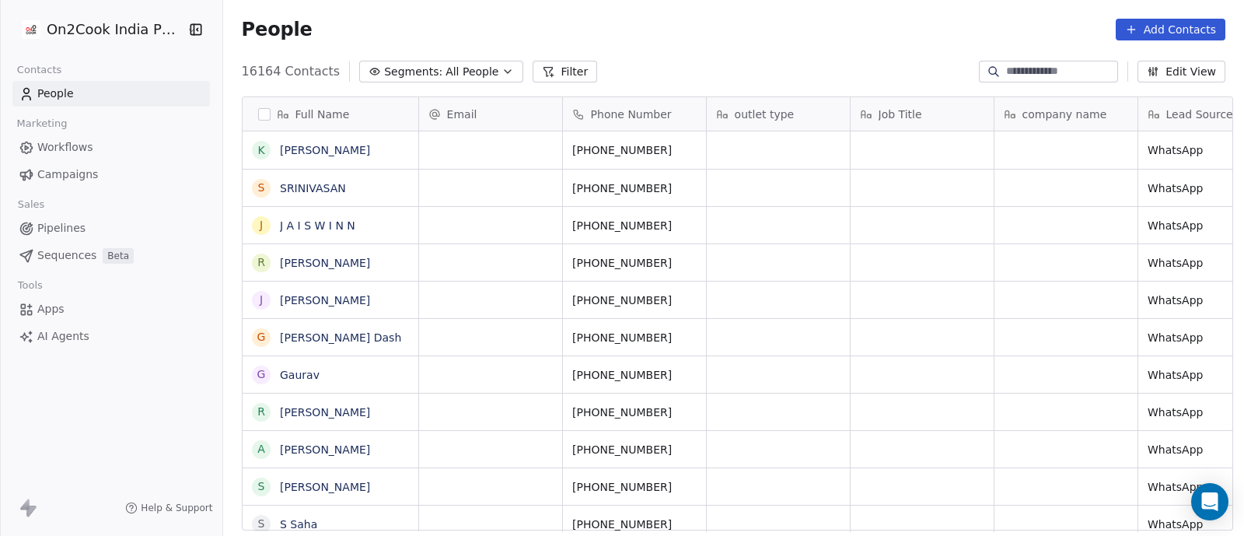
scroll to position [456, 1013]
click at [550, 72] on button "Filter" at bounding box center [565, 72] width 65 height 22
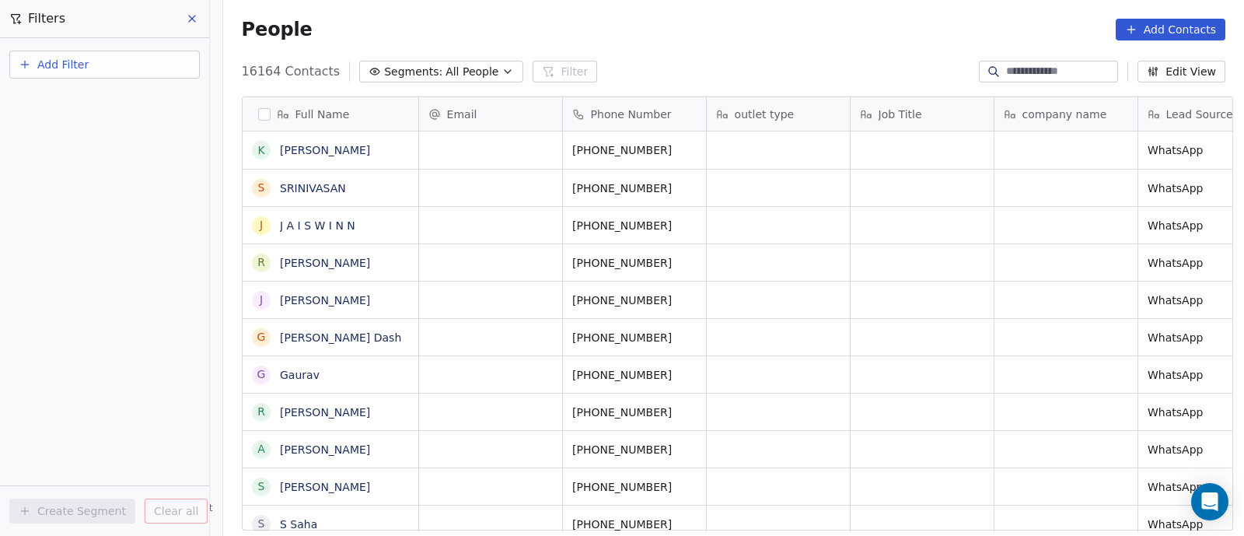
click at [189, 16] on icon at bounding box center [192, 19] width 6 height 6
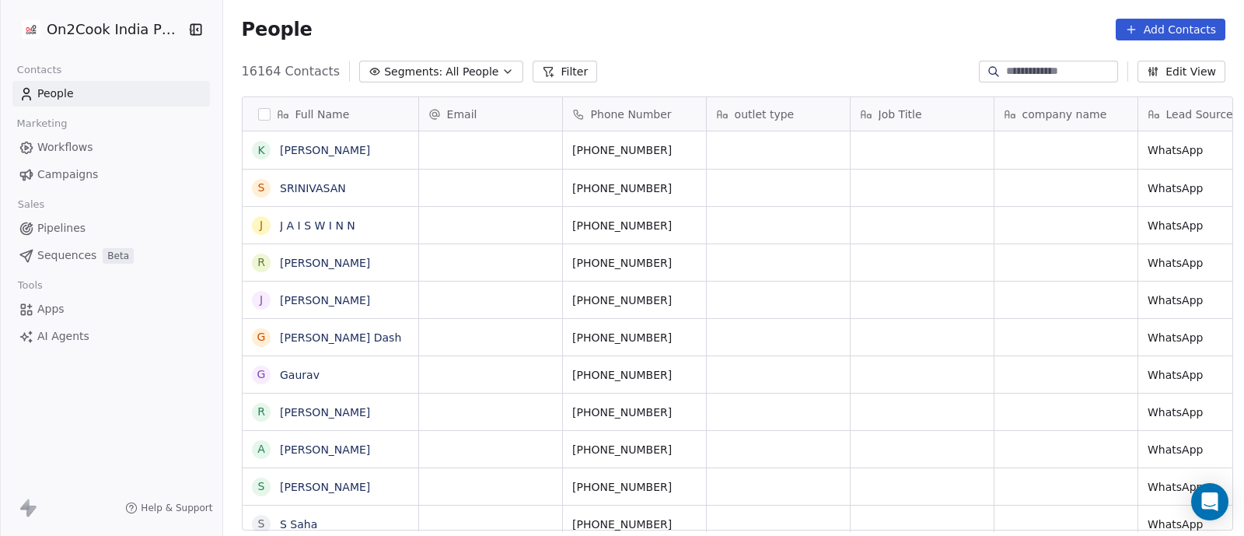
click at [502, 68] on icon "button" at bounding box center [508, 71] width 12 height 12
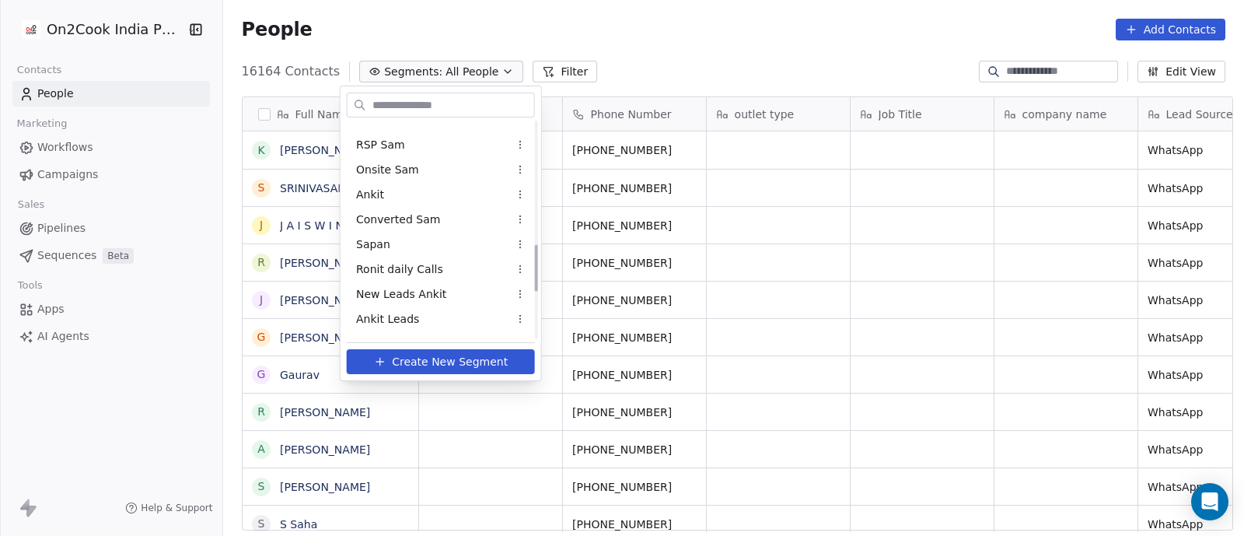
scroll to position [583, 0]
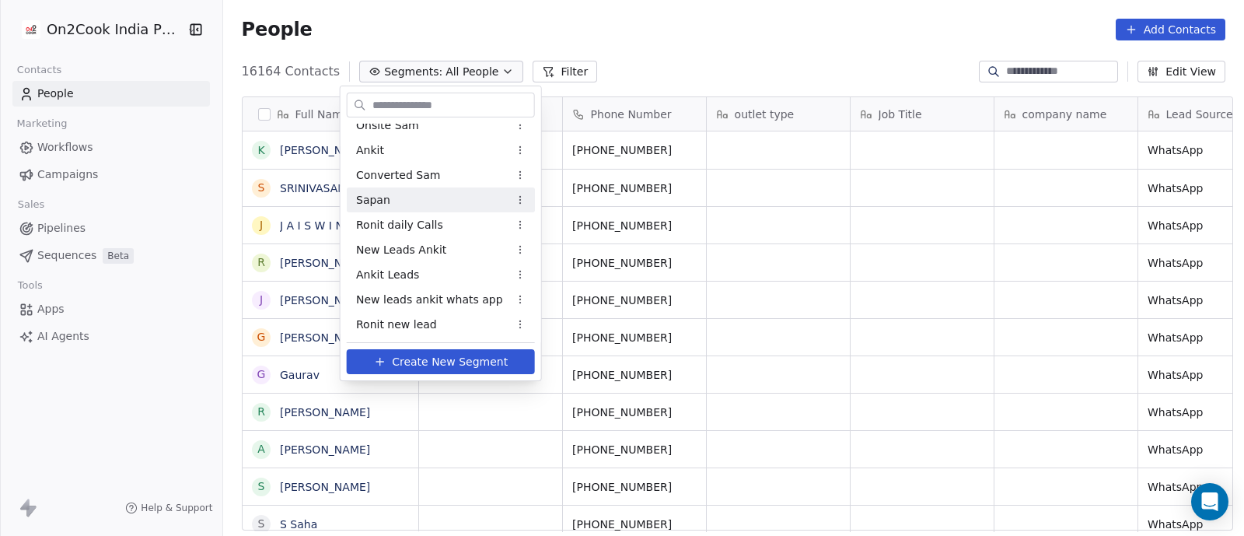
click at [366, 194] on span "Sapan" at bounding box center [373, 200] width 34 height 16
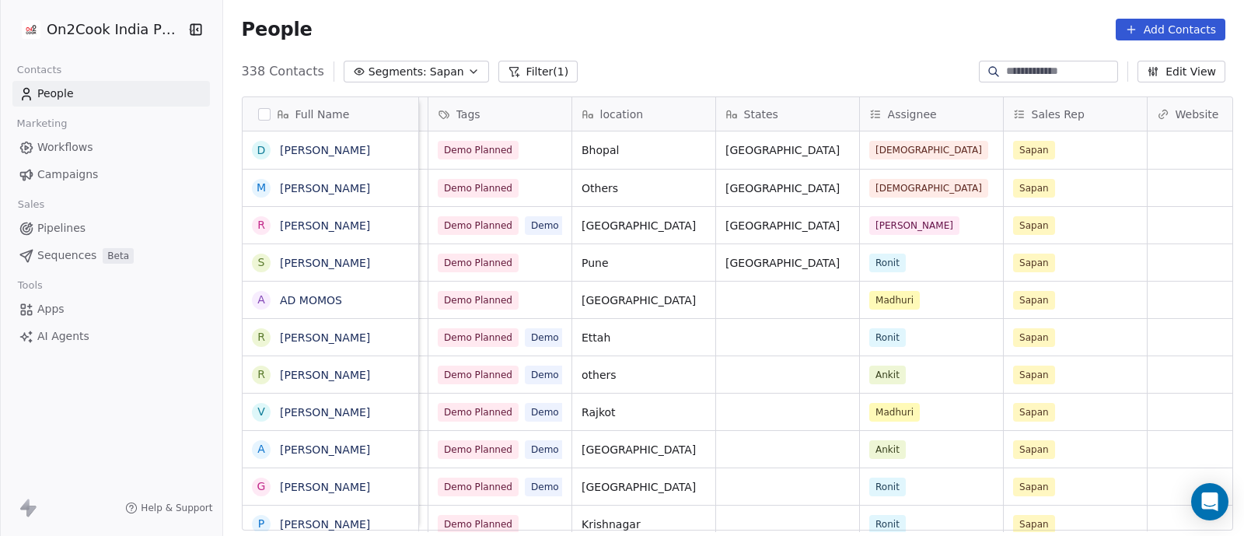
scroll to position [0, 1144]
click at [543, 188] on icon "grid" at bounding box center [549, 186] width 12 height 12
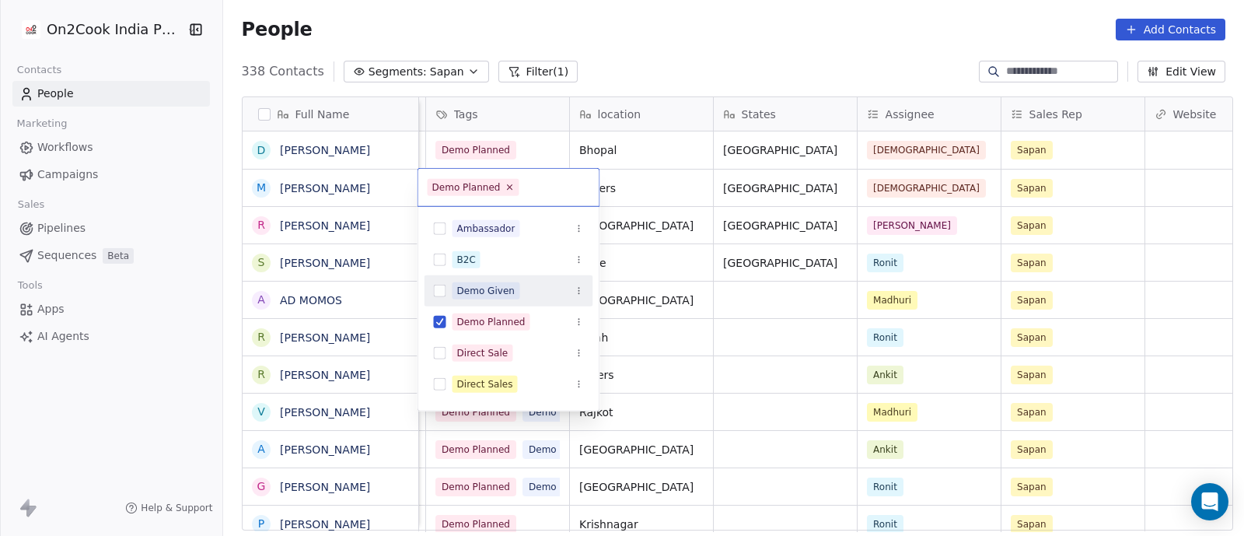
click at [488, 291] on div "Demo Given" at bounding box center [486, 291] width 58 height 14
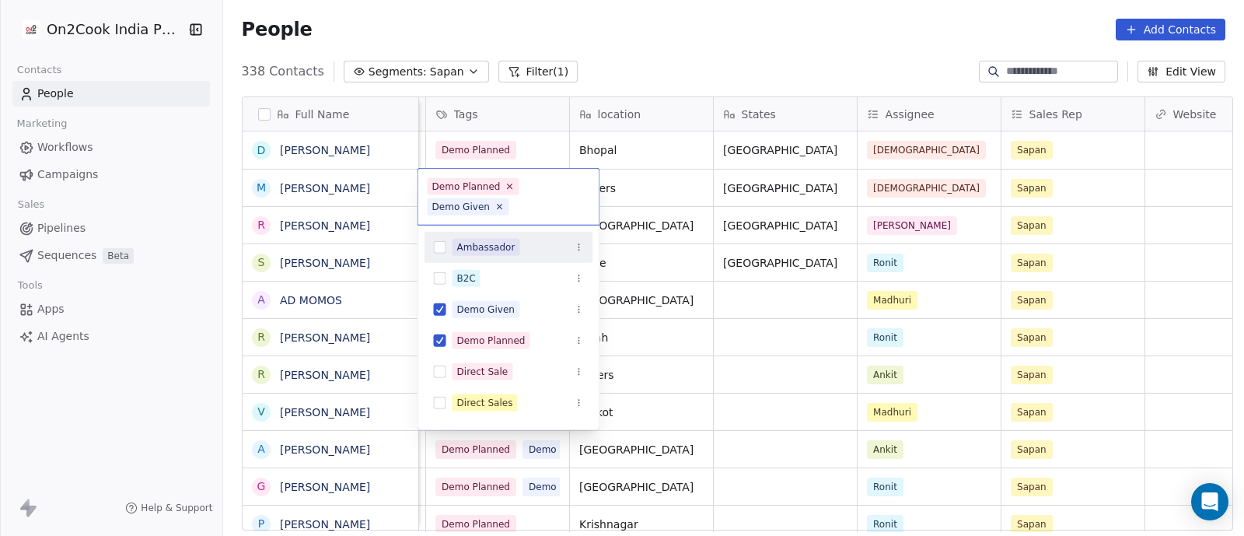
click at [680, 73] on html "On2Cook India Pvt. Ltd. Contacts People Marketing Workflows Campaigns Sales Pip…" at bounding box center [622, 268] width 1244 height 536
click at [680, 73] on div "338 Contacts Segments: [PERSON_NAME] Filter (1) Edit View" at bounding box center [733, 71] width 1021 height 25
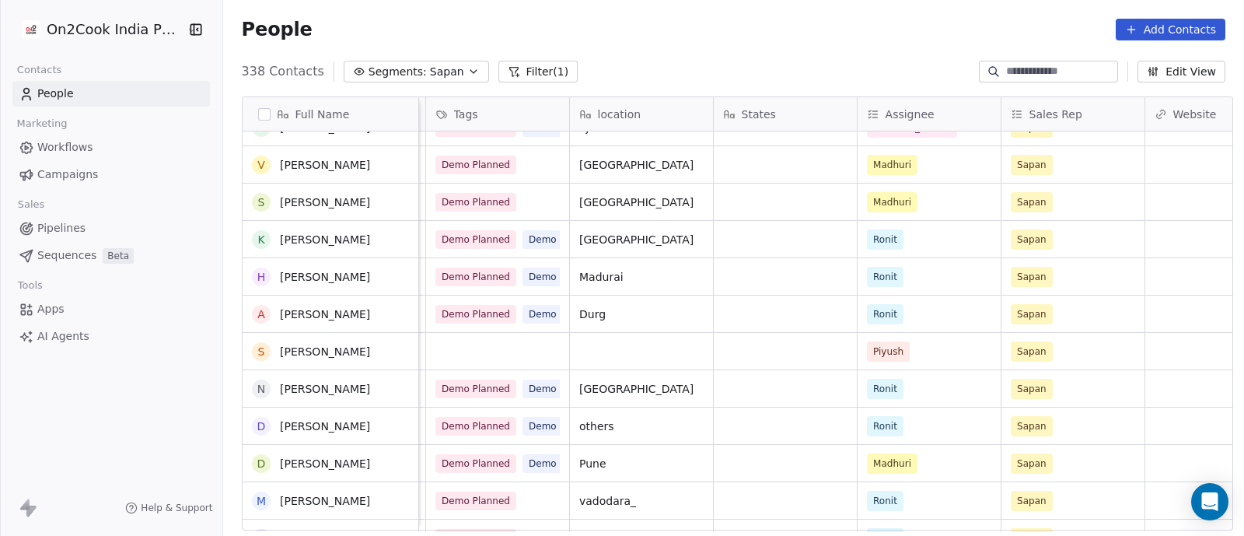
scroll to position [0, 0]
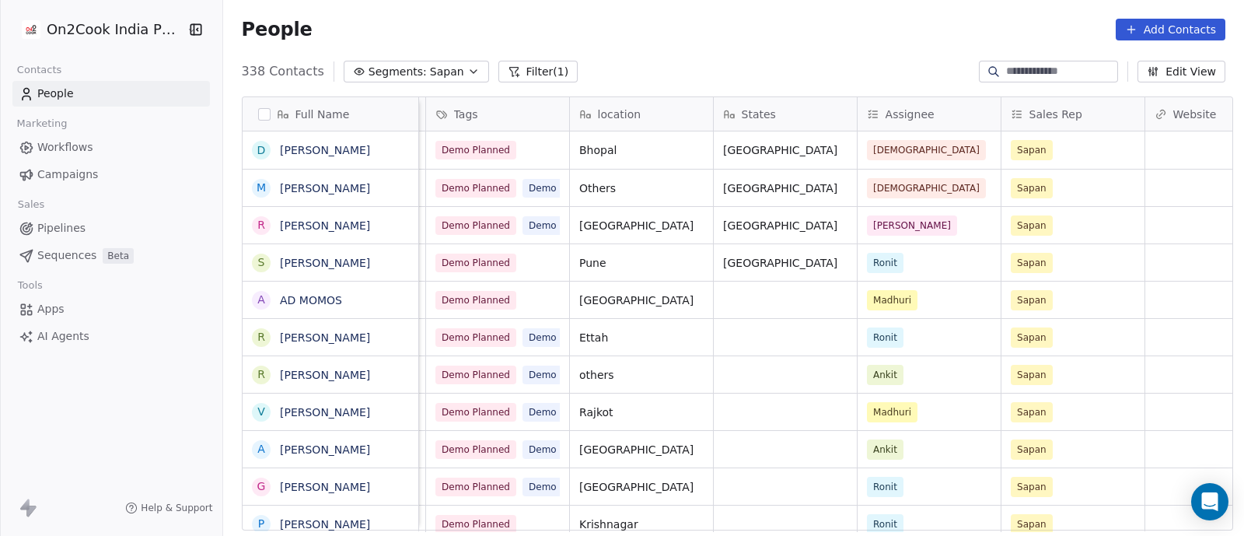
click at [521, 72] on button "Filter (1)" at bounding box center [538, 72] width 80 height 22
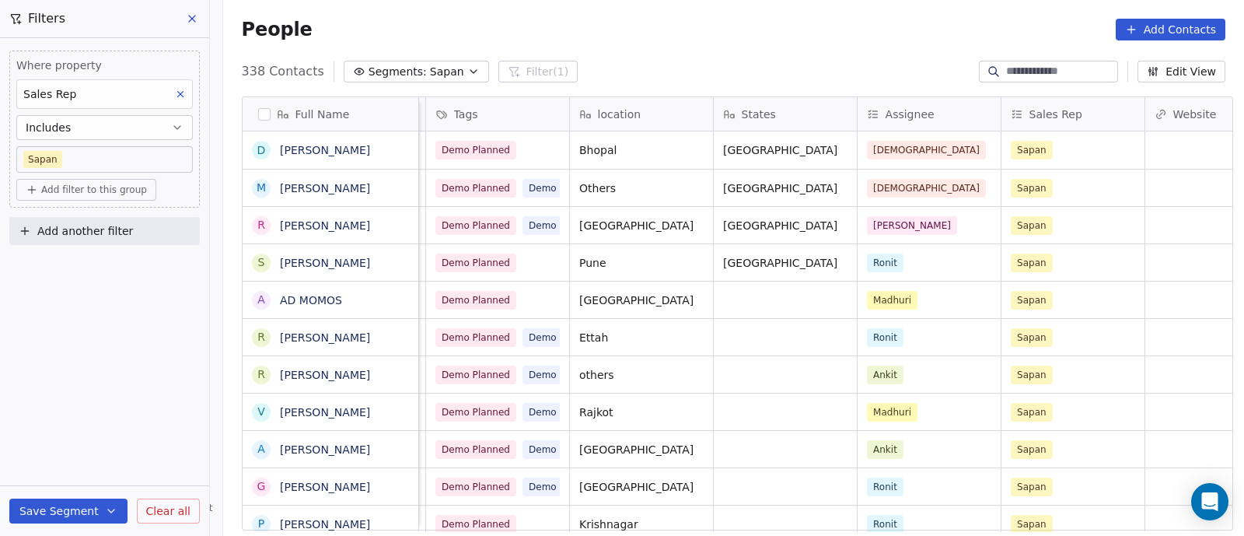
click at [100, 316] on div "Where property Sales Rep Includes [PERSON_NAME] Add filter to this group Add an…" at bounding box center [104, 287] width 209 height 498
click at [192, 17] on icon at bounding box center [192, 19] width 6 height 6
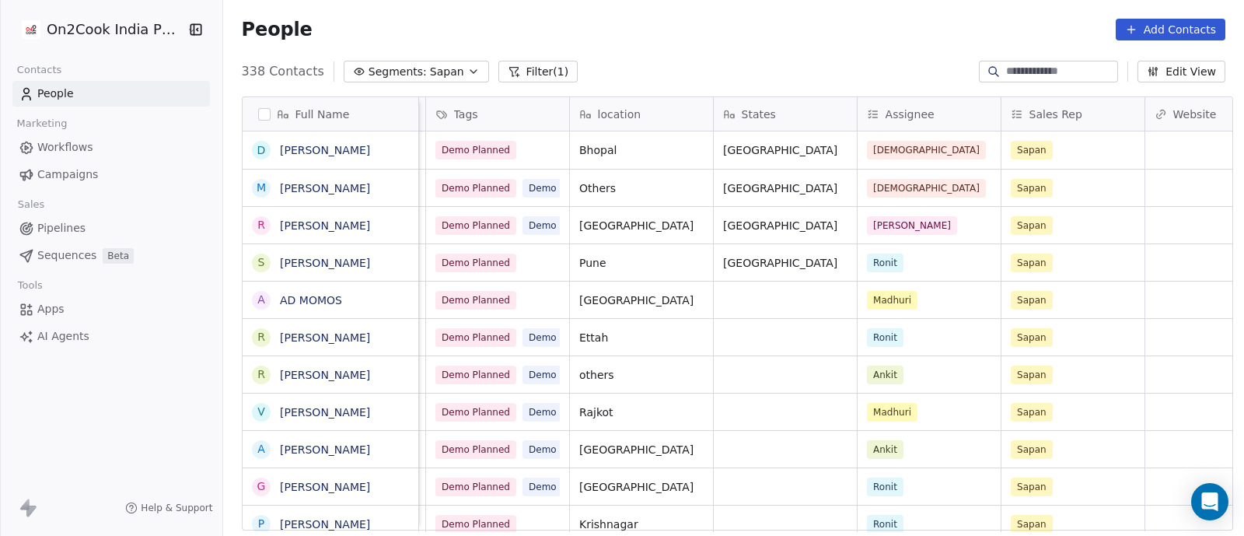
click at [1150, 26] on button "Add Contacts" at bounding box center [1171, 30] width 110 height 22
click at [1153, 62] on span "Create new contact" at bounding box center [1178, 62] width 107 height 16
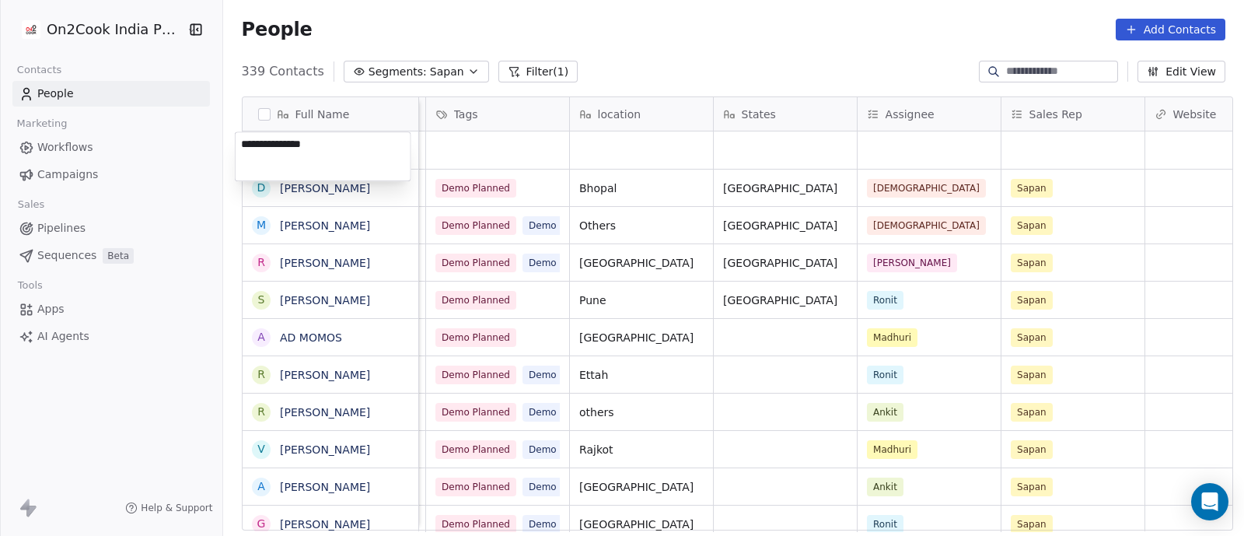
type textarea "**********"
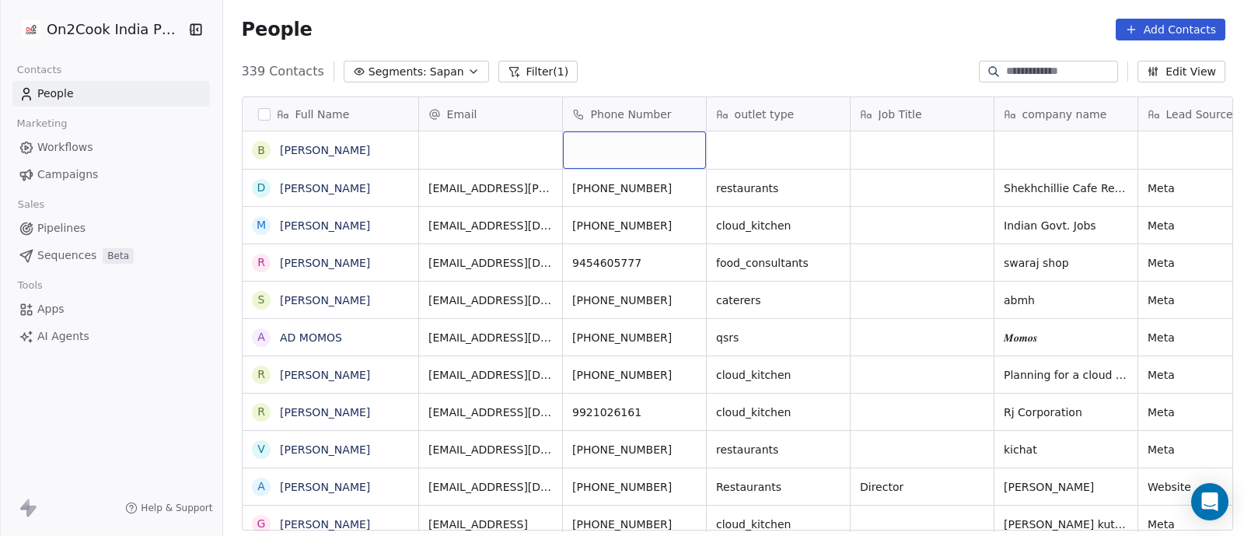
click at [582, 157] on div "grid" at bounding box center [634, 149] width 143 height 37
type input "**********"
click at [742, 151] on html "On2Cook India Pvt. Ltd. Contacts People Marketing Workflows Campaigns Sales Pip…" at bounding box center [622, 268] width 1244 height 536
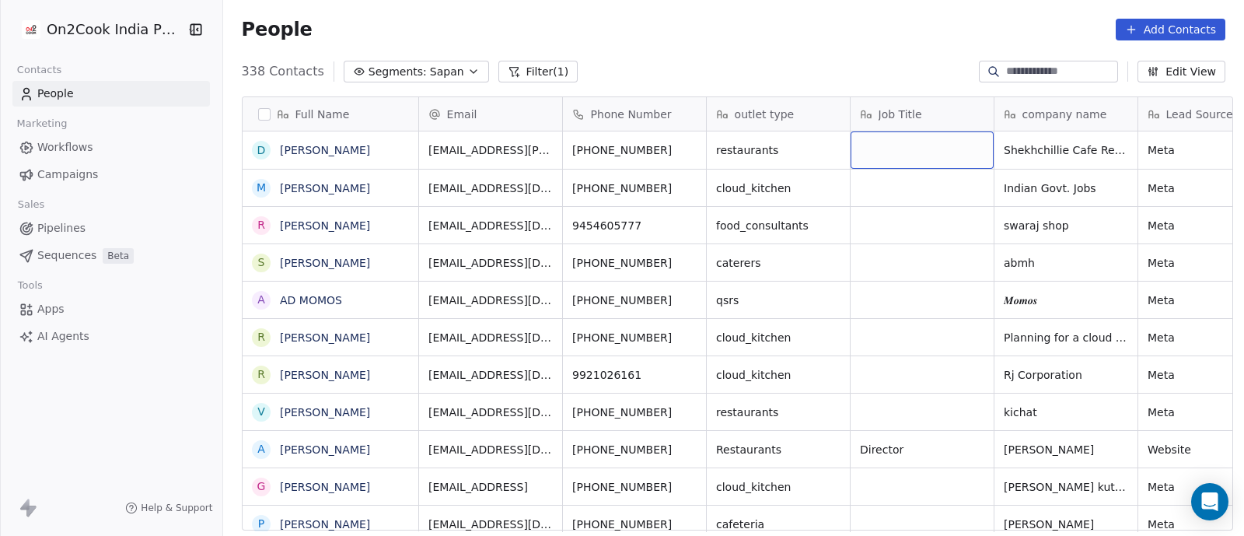
click at [879, 146] on div "grid" at bounding box center [922, 149] width 143 height 37
type textarea "*****"
click at [1173, 26] on button "Add Contacts" at bounding box center [1171, 30] width 110 height 22
click at [1173, 26] on html "On2Cook India Pvt. Ltd. Contacts People Marketing Workflows Campaigns Sales Pip…" at bounding box center [622, 268] width 1244 height 536
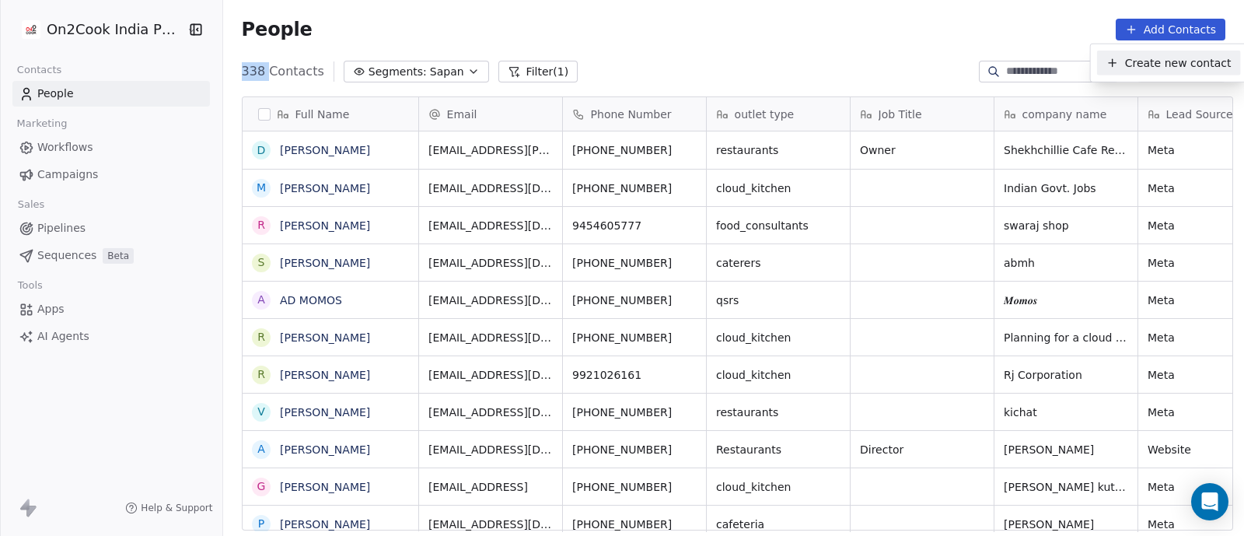
click at [1166, 70] on span "Create new contact" at bounding box center [1178, 62] width 107 height 16
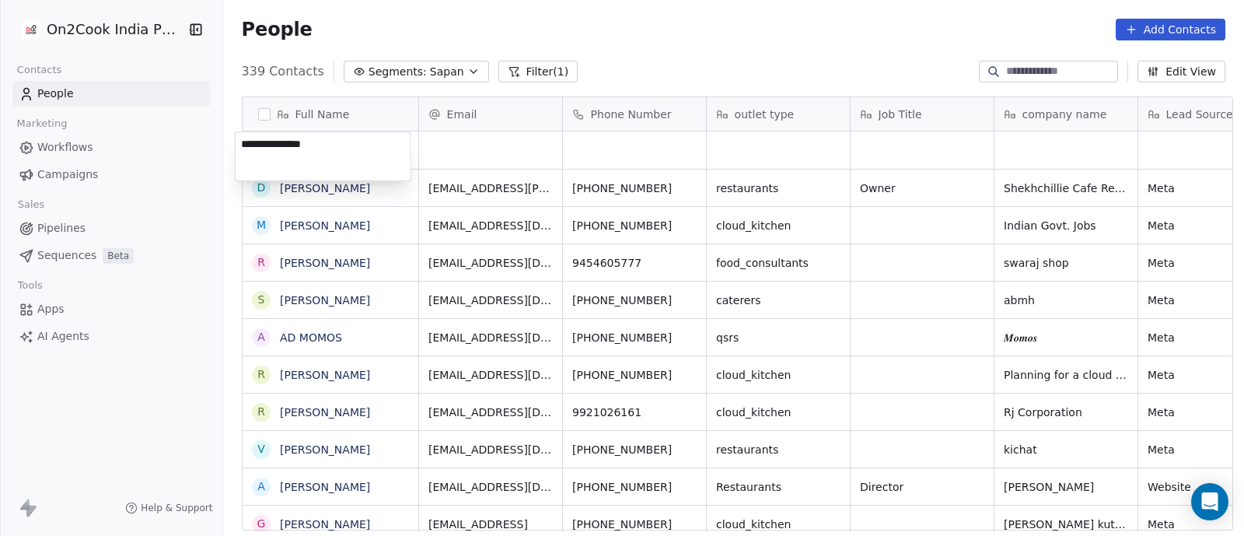
type textarea "**********"
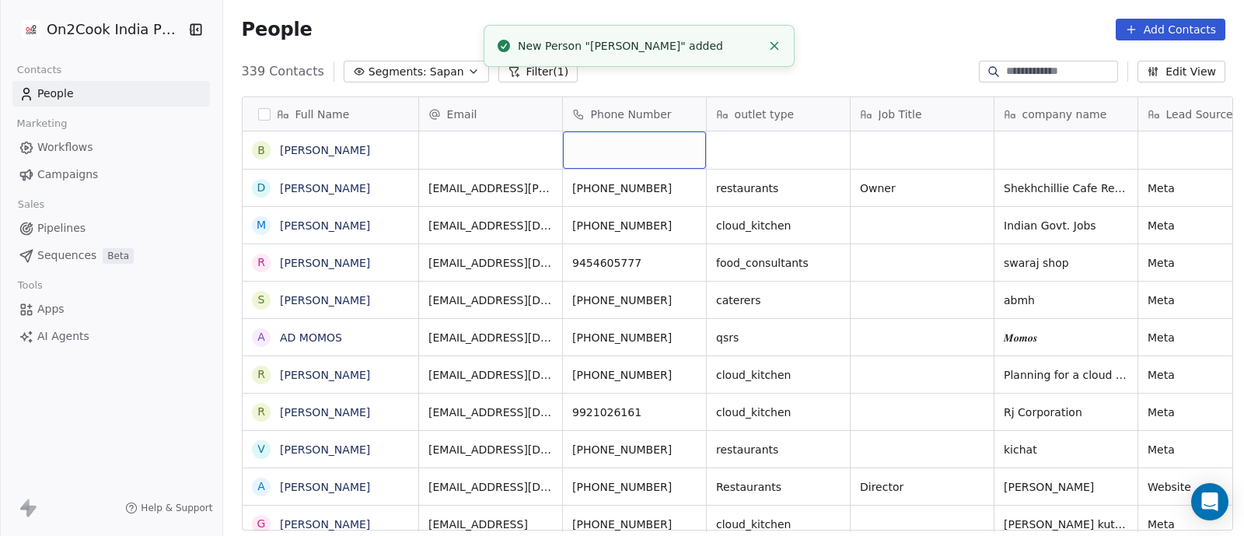
click at [638, 142] on div "grid" at bounding box center [634, 149] width 143 height 37
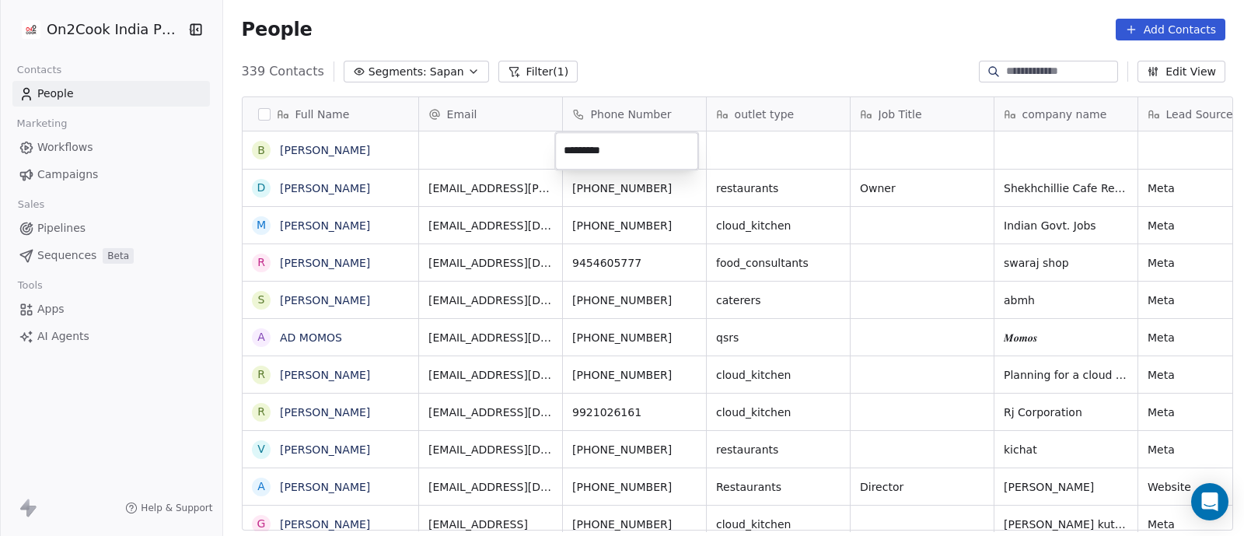
type input "**********"
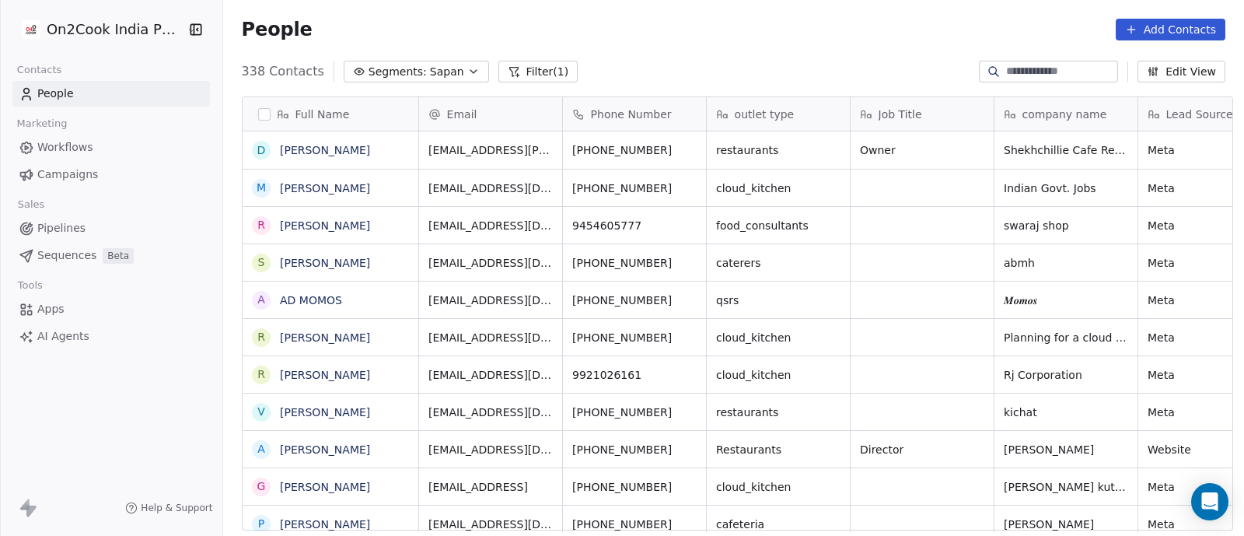
click at [828, 45] on div "People Add Contacts" at bounding box center [733, 29] width 1021 height 59
